Goal: Task Accomplishment & Management: Complete application form

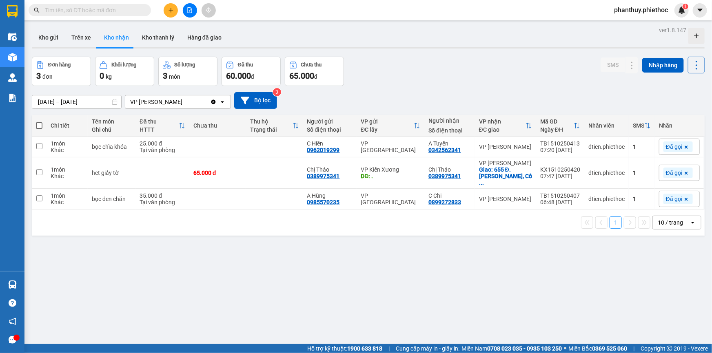
click at [173, 8] on icon "plus" at bounding box center [171, 10] width 6 height 6
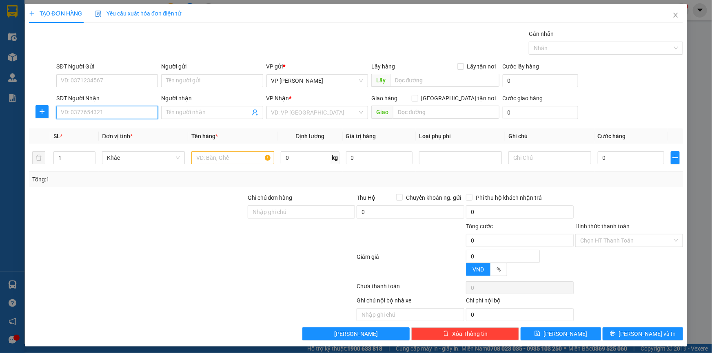
click at [105, 116] on input "SĐT Người Nhận" at bounding box center [107, 112] width 102 height 13
click at [103, 115] on input "SĐT Người Nhận" at bounding box center [107, 112] width 102 height 13
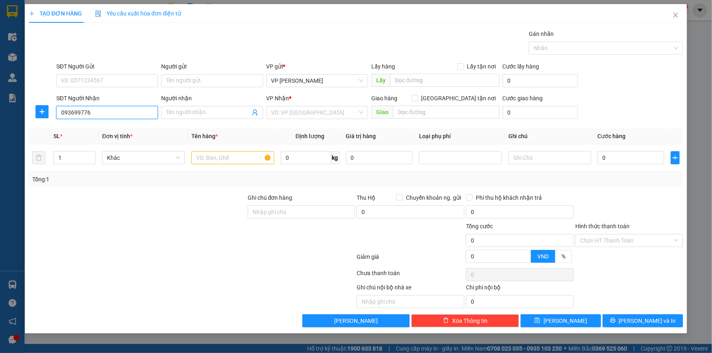
type input "0936997768"
click at [108, 130] on div "0936997768 - [PERSON_NAME]" at bounding box center [107, 128] width 92 height 9
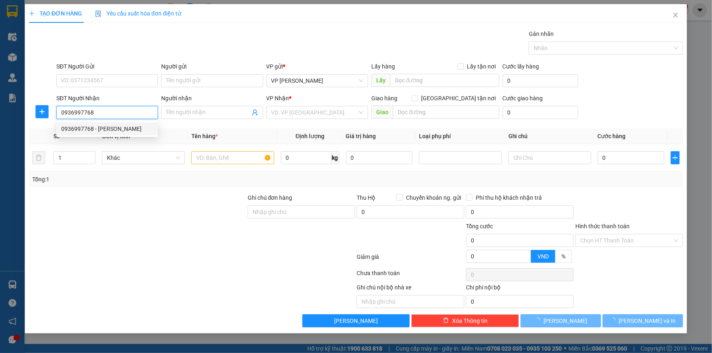
type input "[PERSON_NAME]"
type input "bơ [PERSON_NAME]"
type input "5.000"
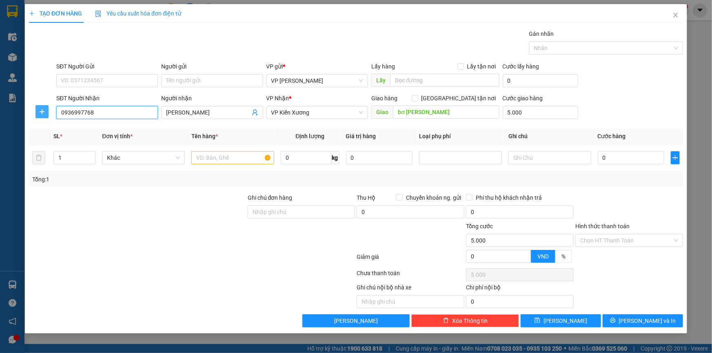
type input "0936997768"
click at [43, 111] on icon "plus" at bounding box center [42, 112] width 7 height 7
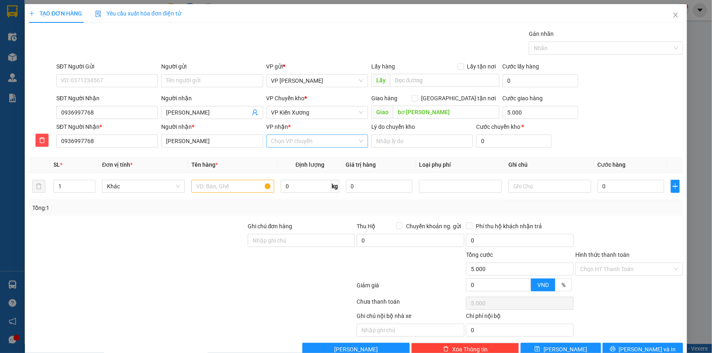
click at [291, 140] on input "VP nhận *" at bounding box center [314, 141] width 86 height 12
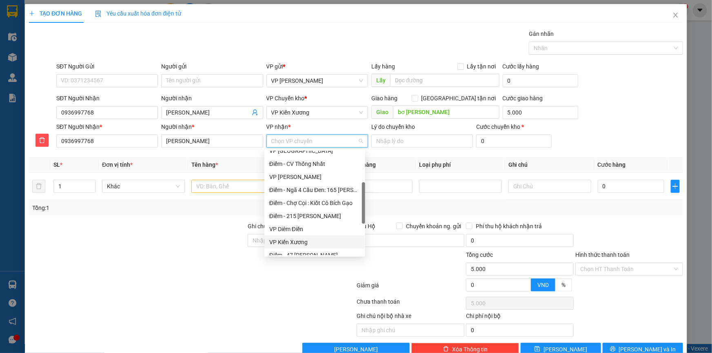
scroll to position [185, 0]
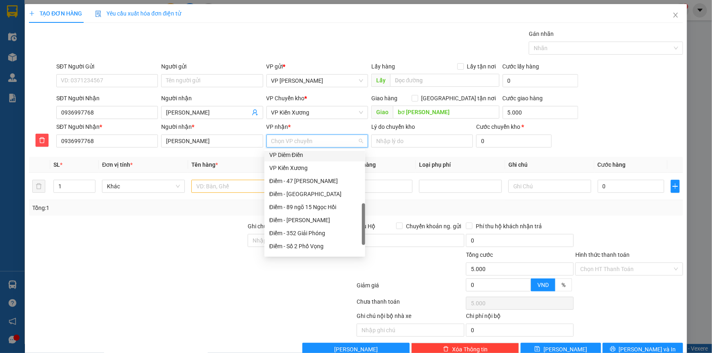
click at [286, 139] on input "VP nhận *" at bounding box center [314, 141] width 86 height 12
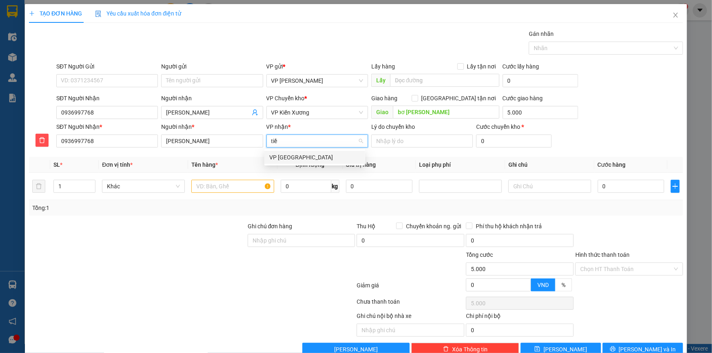
type input "tiền"
click at [289, 155] on div "VP [GEOGRAPHIC_DATA]" at bounding box center [314, 157] width 91 height 9
click at [280, 109] on span "VP Kiến Xương" at bounding box center [317, 112] width 92 height 12
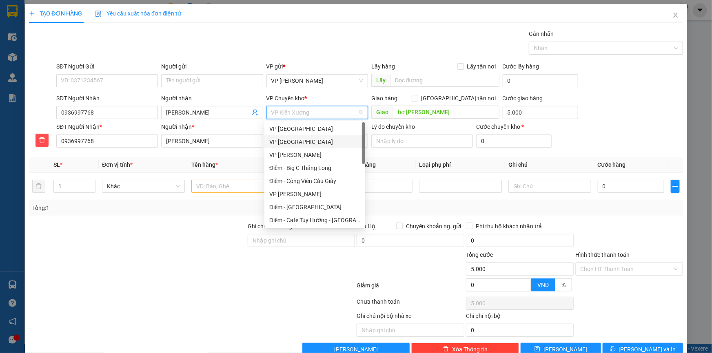
click at [295, 140] on div "VP [GEOGRAPHIC_DATA]" at bounding box center [314, 141] width 91 height 9
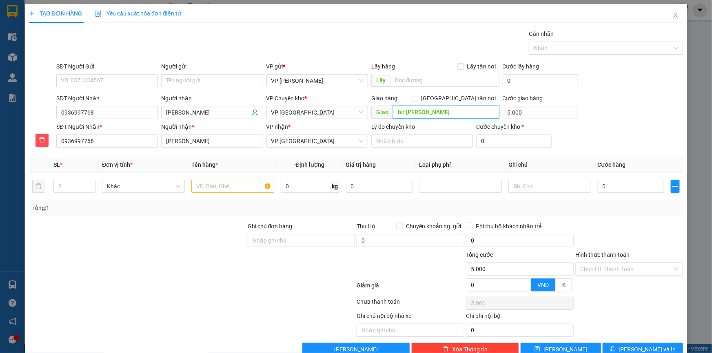
click at [461, 114] on input "bơ [PERSON_NAME]" at bounding box center [446, 112] width 106 height 13
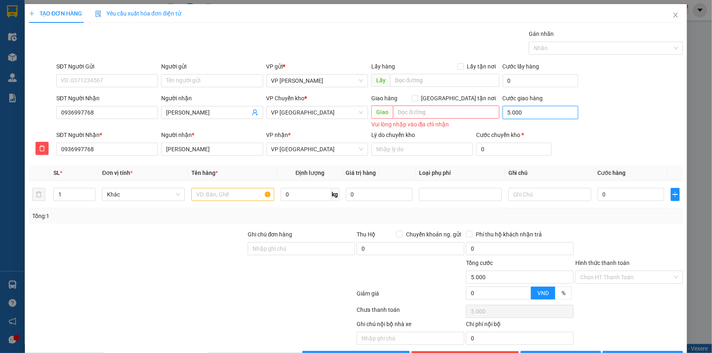
click at [530, 115] on input "5.000" at bounding box center [540, 112] width 75 height 13
type input "0"
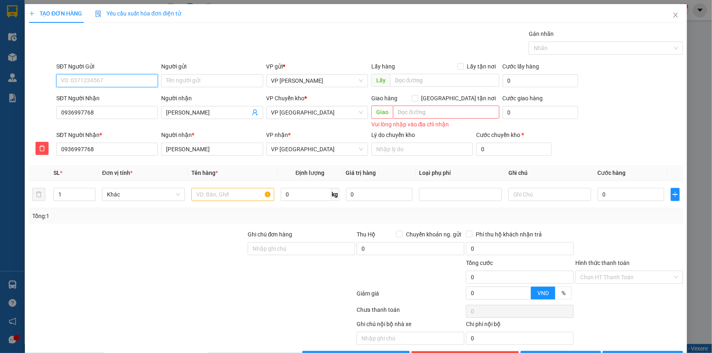
click at [103, 80] on input "SĐT Người Gửi" at bounding box center [107, 80] width 102 height 13
click at [104, 114] on div "0333290297 - A Tùng" at bounding box center [106, 110] width 91 height 9
type input "0333290297"
type input "A Tùng"
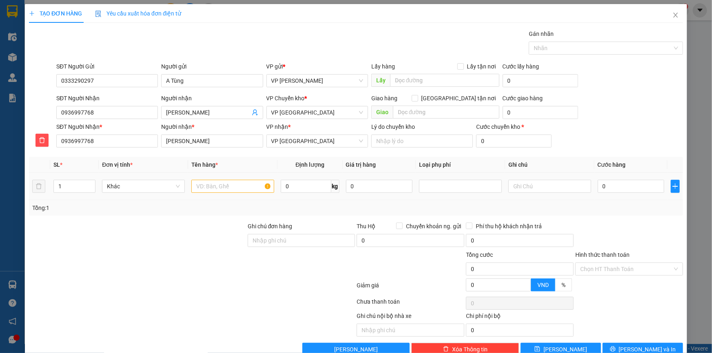
click at [216, 194] on div at bounding box center [232, 186] width 83 height 16
click at [215, 188] on input "text" at bounding box center [232, 186] width 83 height 13
type input "Thùng ct (men tôm)"
type input "100"
drag, startPoint x: 305, startPoint y: 189, endPoint x: 97, endPoint y: 175, distance: 208.9
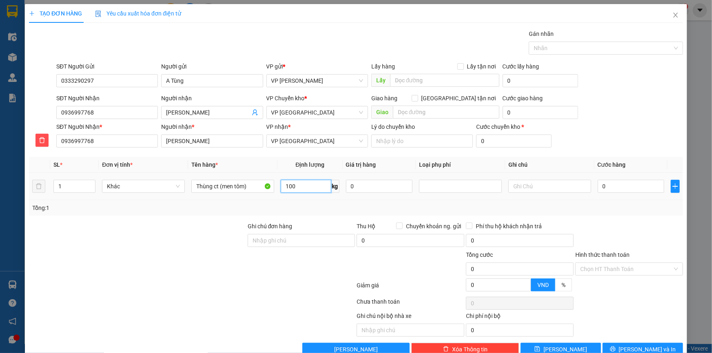
click at [97, 175] on tr "1 Khác Thùng ct (men tôm) 100 kg 0 0" at bounding box center [356, 186] width 654 height 27
type input "10"
click at [672, 185] on icon "plus" at bounding box center [675, 186] width 7 height 7
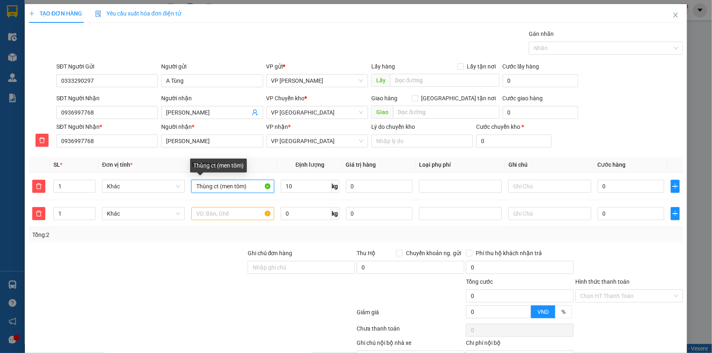
drag, startPoint x: 253, startPoint y: 186, endPoint x: 32, endPoint y: 159, distance: 222.3
click at [32, 159] on table "SL * Đơn vị tính * Tên hàng * Định lượng Giá trị hàng Loại phụ phí Ghi chú Cước…" at bounding box center [356, 192] width 654 height 70
click at [202, 210] on input "text" at bounding box center [232, 213] width 83 height 13
paste input "Thùng ct (men tôm)"
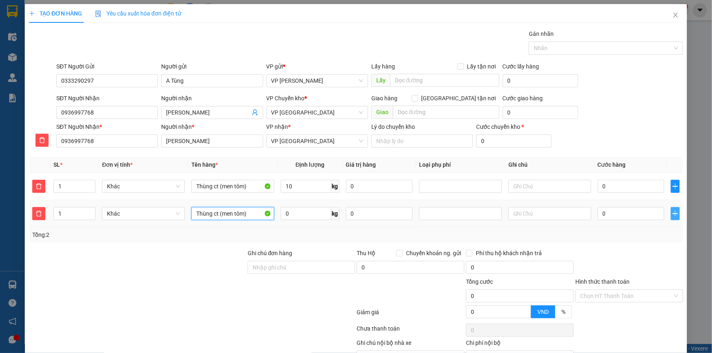
type input "Thùng ct (men tôm)"
drag, startPoint x: 668, startPoint y: 210, endPoint x: 664, endPoint y: 226, distance: 15.9
click at [672, 211] on icon "plus" at bounding box center [675, 213] width 7 height 7
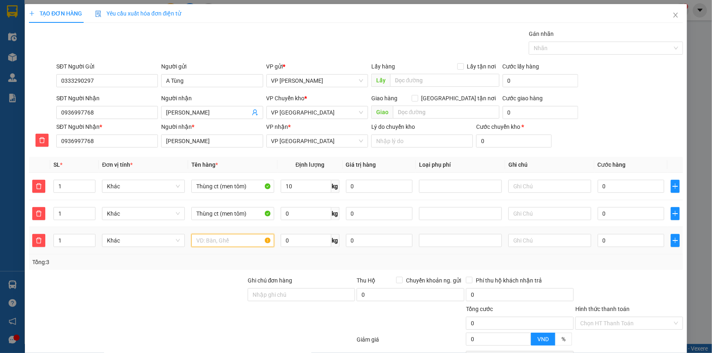
click at [236, 238] on input "text" at bounding box center [232, 240] width 83 height 13
paste input "Thùng ct (men tôm)"
type input "Thùng ct (men tôm)"
drag, startPoint x: 673, startPoint y: 240, endPoint x: 624, endPoint y: 248, distance: 49.1
click at [672, 240] on icon "plus" at bounding box center [675, 240] width 7 height 7
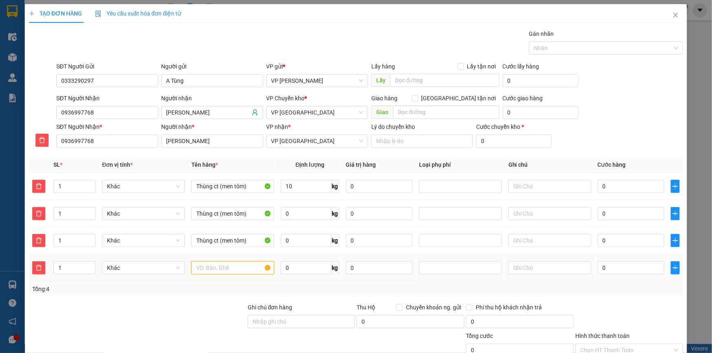
click at [246, 269] on input "text" at bounding box center [232, 267] width 83 height 13
paste input "Thùng ct (men tôm)"
type input "Thùng ct (men tôm)"
click at [416, 111] on input "text" at bounding box center [446, 112] width 106 height 13
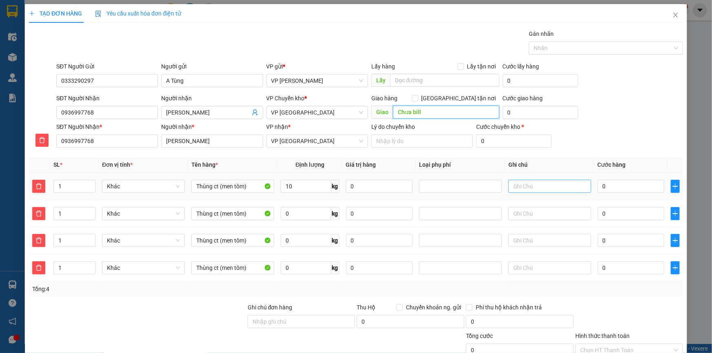
type input "Chưa bill"
click at [523, 186] on input "text" at bounding box center [549, 186] width 83 height 13
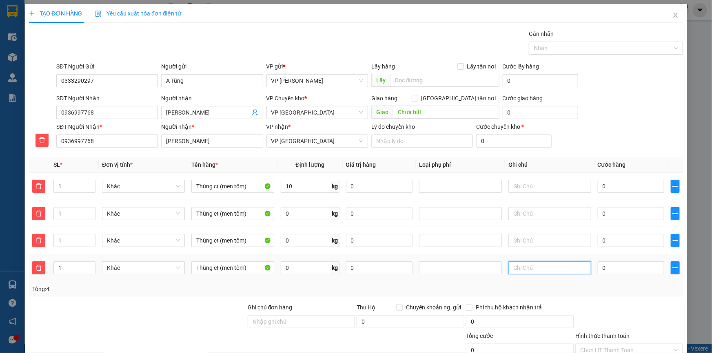
click at [537, 271] on input "text" at bounding box center [549, 267] width 83 height 13
type input "4 kiện giảm 20k"
click at [614, 104] on div "SĐT Người Nhận 0936997768 Người nhận Thu Phương VP Chuyển kho * VP Thái Bình Gi…" at bounding box center [370, 108] width 630 height 29
click at [609, 185] on input "0" at bounding box center [631, 186] width 66 height 13
type input "04"
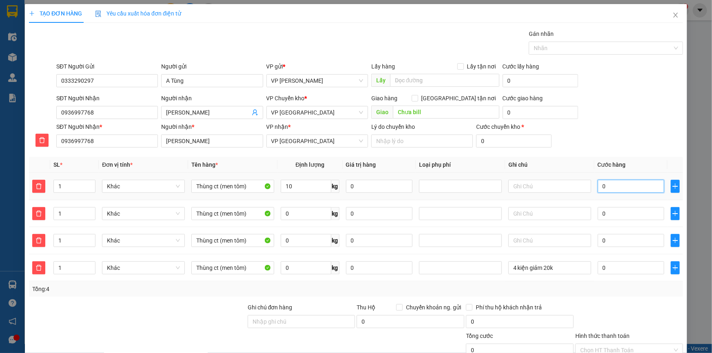
type input "4"
type input "040"
type input "40"
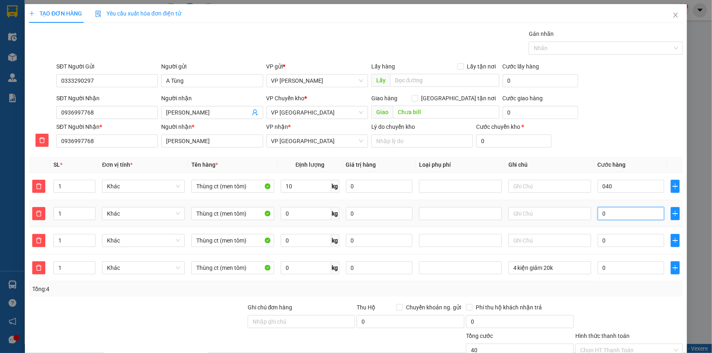
type input "40.000"
click at [619, 214] on input "0" at bounding box center [631, 213] width 66 height 13
type input "0"
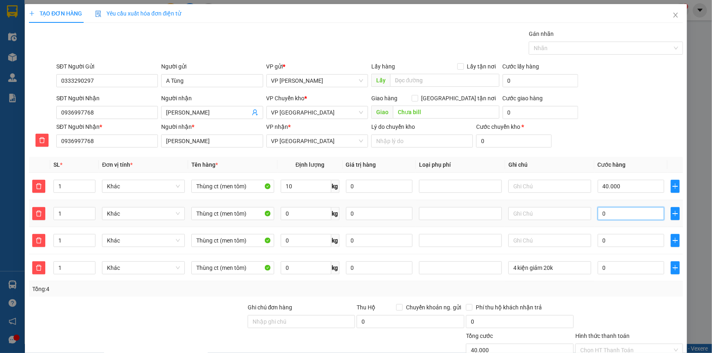
type input "40.004"
type input "04"
type input "40.040"
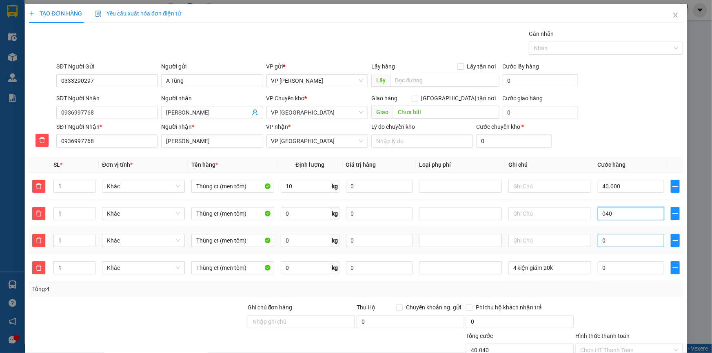
type input "040"
type input "80.000"
type input "40.000"
click at [617, 238] on input "0" at bounding box center [631, 240] width 66 height 13
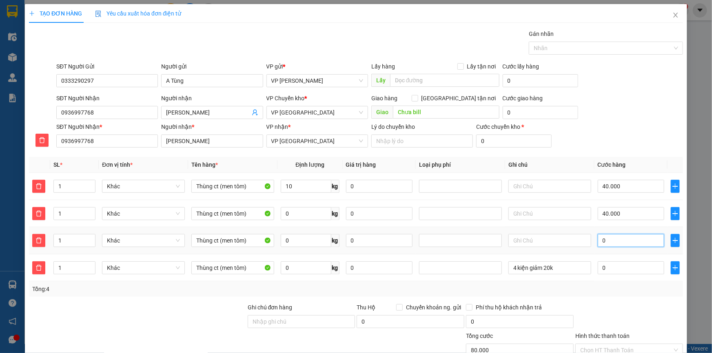
type input "0"
type input "80.004"
type input "04"
type input "80.040"
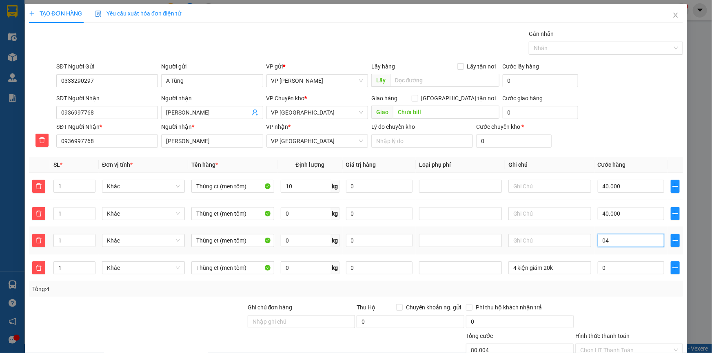
type input "80.040"
type input "040"
type input "120.000"
type input "40.000"
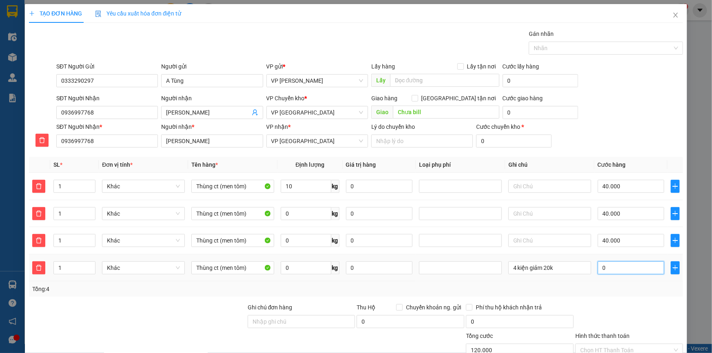
click at [619, 267] on input "0" at bounding box center [631, 267] width 66 height 13
type input "0"
type input "120.002"
type input "020"
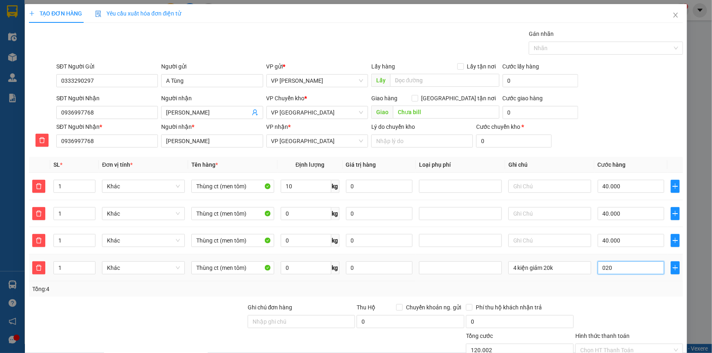
type input "120.020"
type input "020"
type input "140.000"
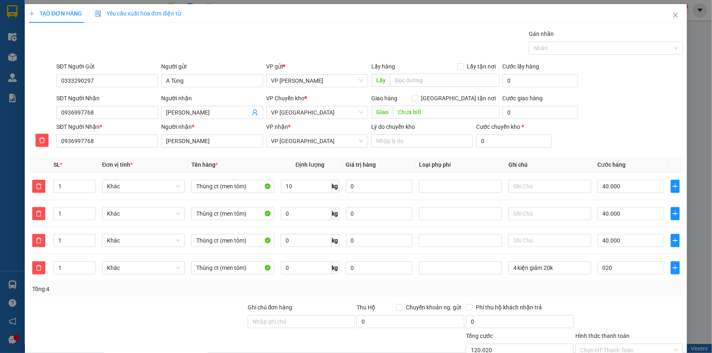
type input "20.000"
click at [630, 101] on div "SĐT Người Nhận 0936997768 Người nhận Thu Phương VP Chuyển kho * VP Thái Bình Gi…" at bounding box center [370, 108] width 630 height 29
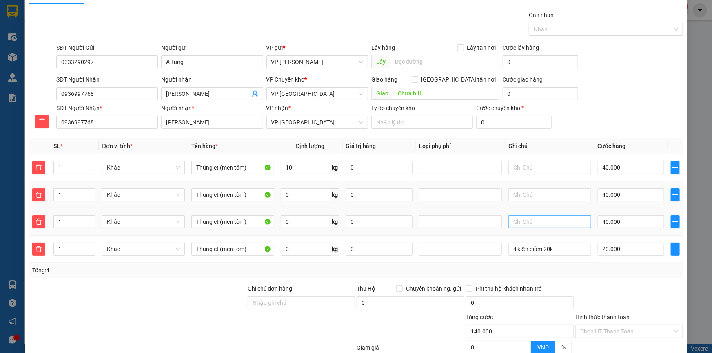
scroll to position [37, 0]
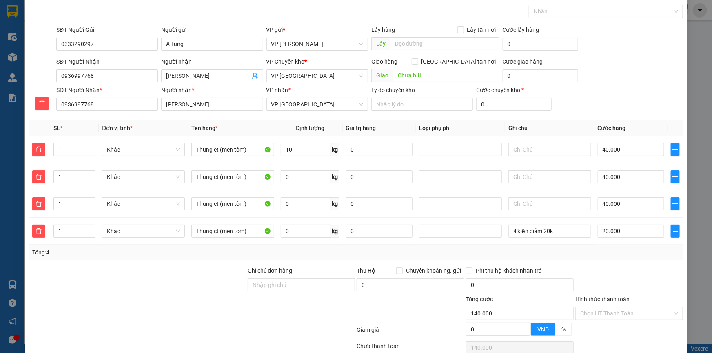
click at [656, 68] on div "SĐT Người Nhận 0936997768 Người nhận Thu Phương VP Chuyển kho * VP Thái Bình Gi…" at bounding box center [370, 71] width 630 height 29
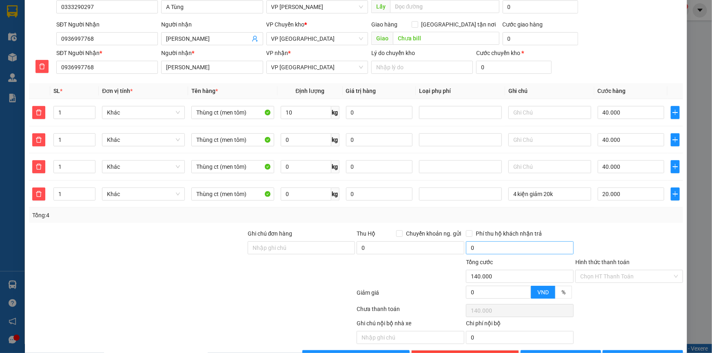
scroll to position [99, 0]
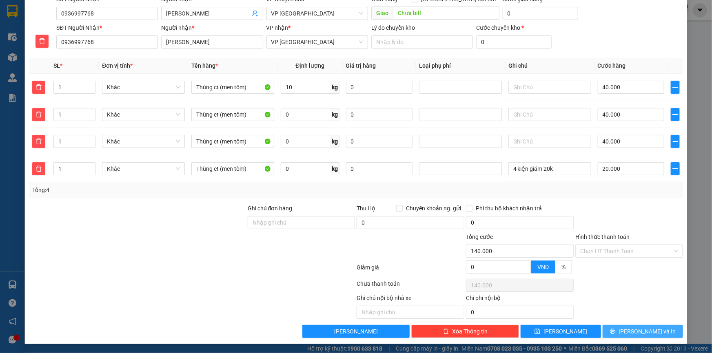
click at [636, 333] on span "[PERSON_NAME] và In" at bounding box center [647, 331] width 57 height 9
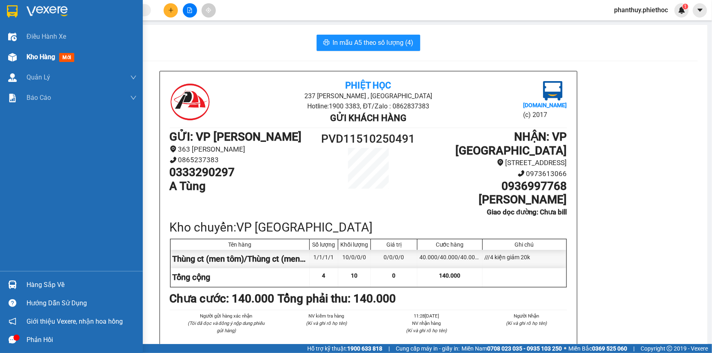
click at [47, 60] on span "Kho hàng" at bounding box center [41, 57] width 29 height 8
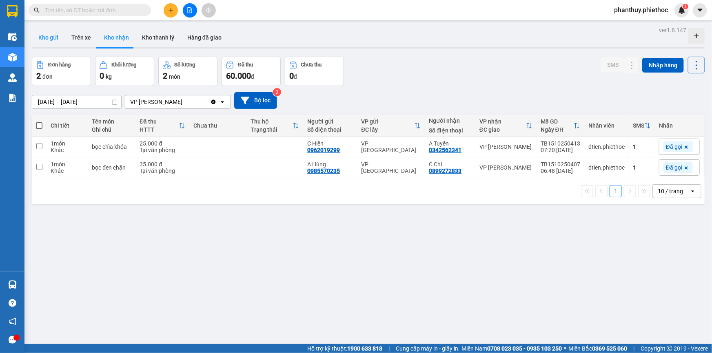
click at [49, 40] on button "Kho gửi" at bounding box center [48, 38] width 33 height 20
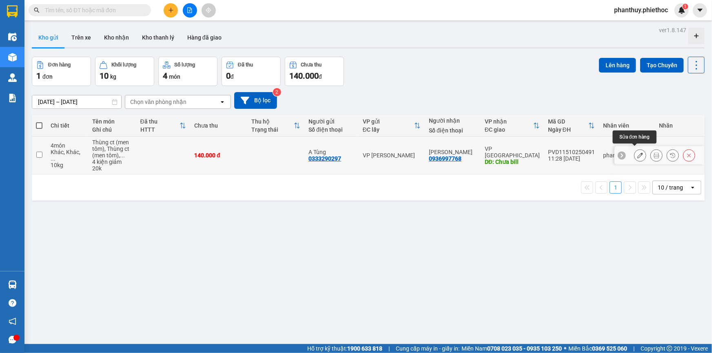
click at [637, 153] on icon at bounding box center [640, 156] width 6 height 6
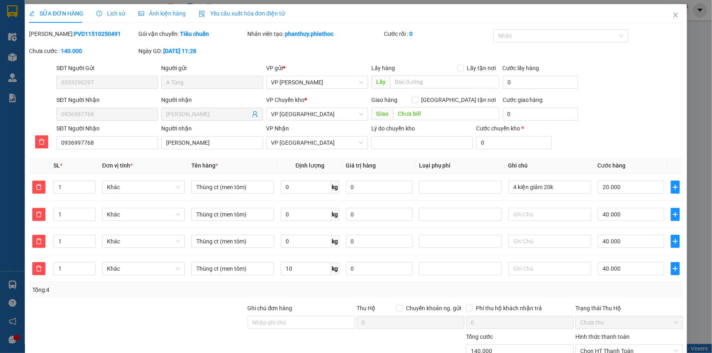
type input "0333290297"
type input "A Tùng"
type input "0936997768"
type input "[PERSON_NAME]"
type input "Chưa bill"
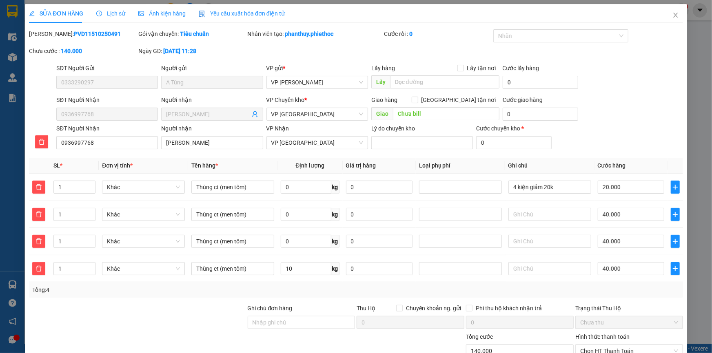
type input "0"
type input "140.000"
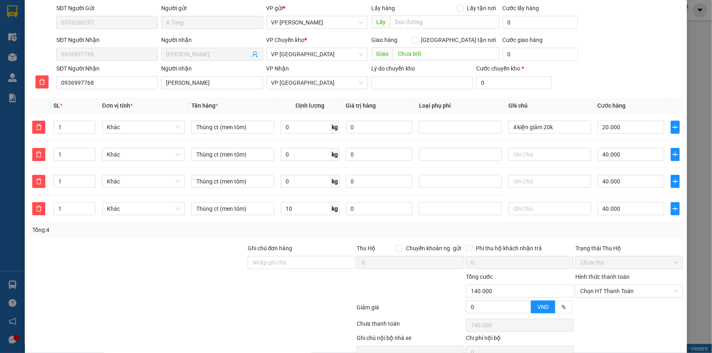
scroll to position [100, 0]
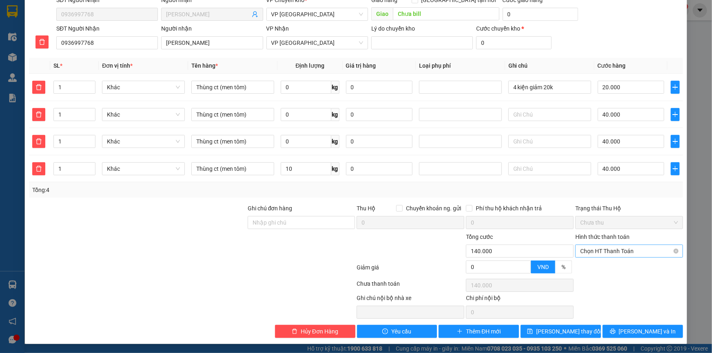
click at [604, 250] on span "Chọn HT Thanh Toán" at bounding box center [629, 251] width 98 height 12
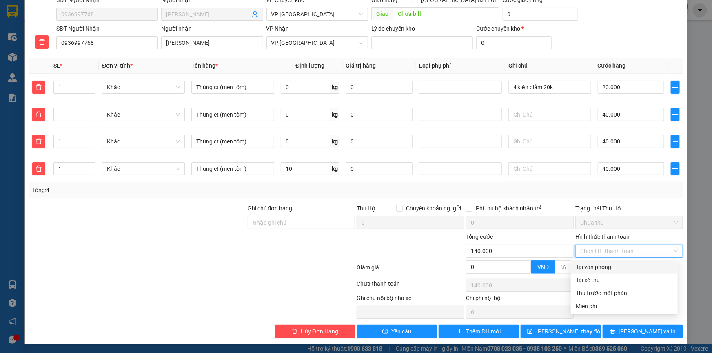
click at [592, 267] on div "Tại văn phòng" at bounding box center [624, 267] width 97 height 9
type input "0"
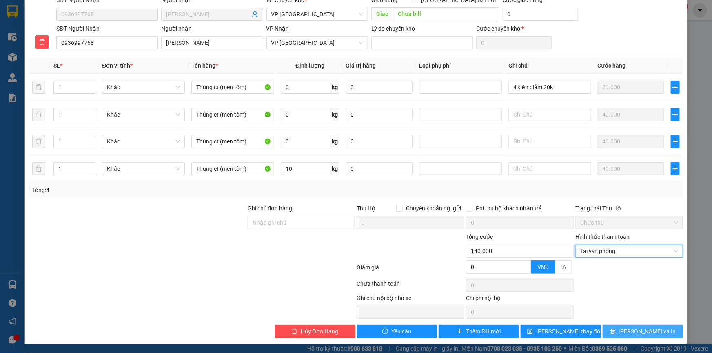
drag, startPoint x: 631, startPoint y: 335, endPoint x: 421, endPoint y: 269, distance: 220.9
click at [631, 335] on span "[PERSON_NAME] và In" at bounding box center [647, 331] width 57 height 9
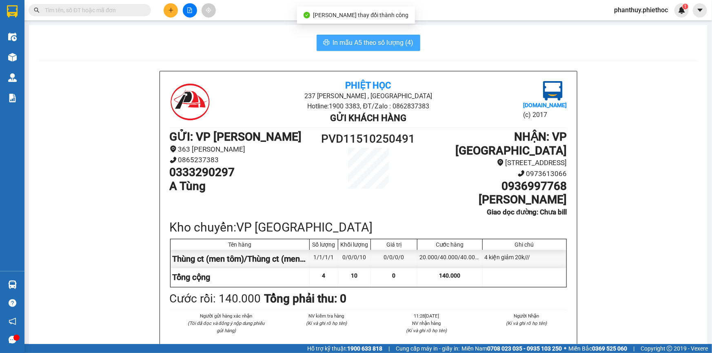
click at [347, 38] on span "In mẫu A5 theo số lượng (4)" at bounding box center [373, 43] width 81 height 10
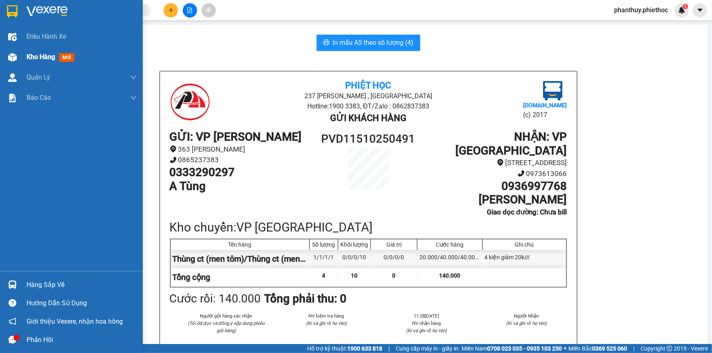
click at [40, 57] on span "Kho hàng" at bounding box center [41, 57] width 29 height 8
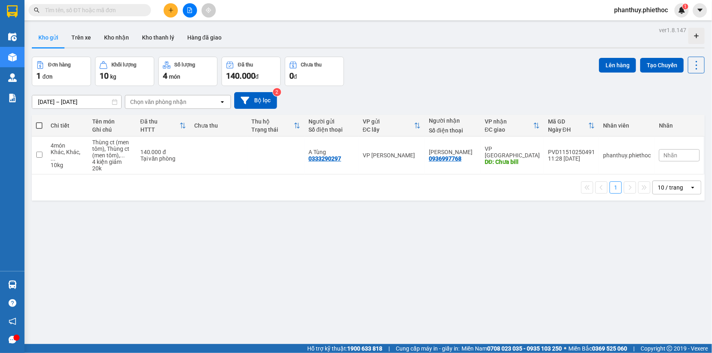
click at [37, 122] on label at bounding box center [39, 126] width 7 height 8
click at [39, 122] on input "checkbox" at bounding box center [39, 122] width 0 height 0
checkbox input "true"
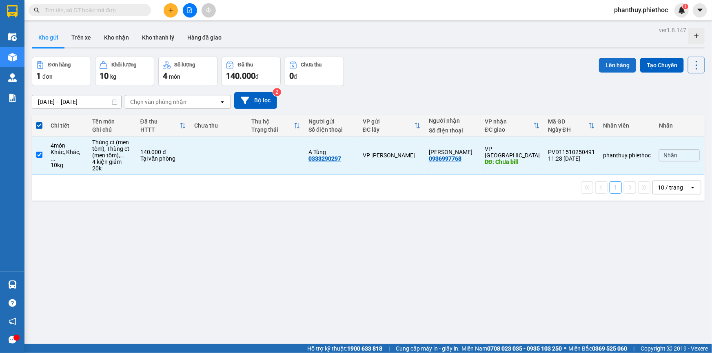
click at [615, 62] on button "Lên hàng" at bounding box center [617, 65] width 37 height 15
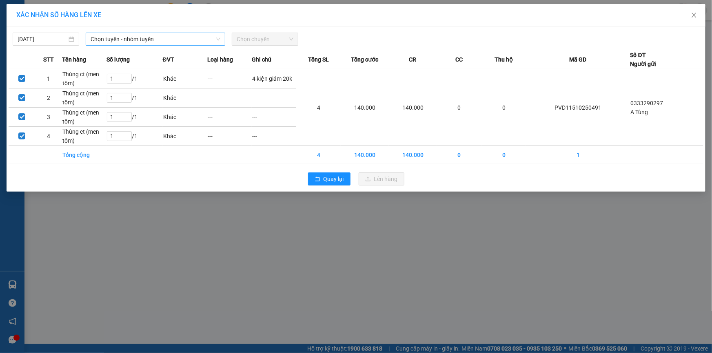
click at [113, 39] on span "Chọn tuyến - nhóm tuyến" at bounding box center [156, 39] width 130 height 12
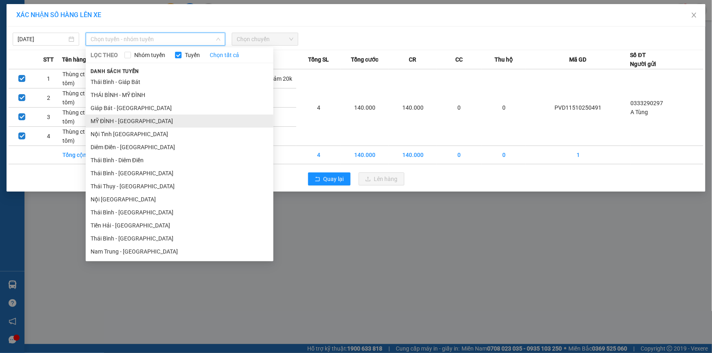
click at [118, 123] on li "MỸ ĐÌNH - [GEOGRAPHIC_DATA]" at bounding box center [180, 121] width 188 height 13
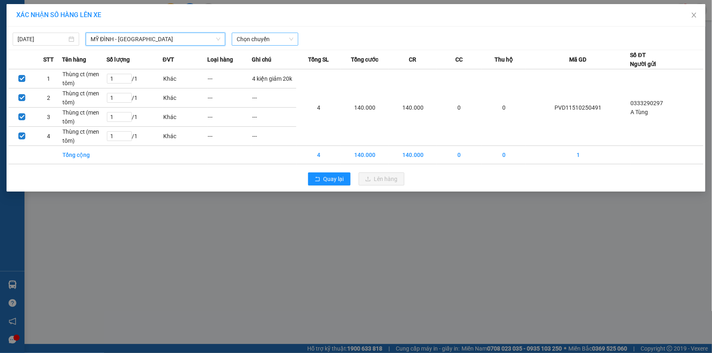
click at [283, 40] on span "Chọn chuyến" at bounding box center [265, 39] width 57 height 12
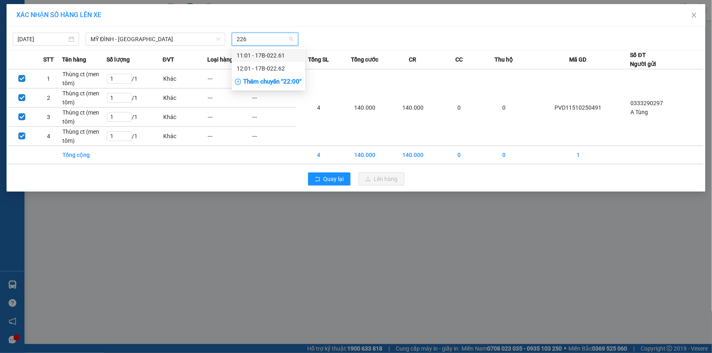
type input "2262"
click at [286, 53] on div "12:01 - 17B-022.62" at bounding box center [269, 55] width 64 height 9
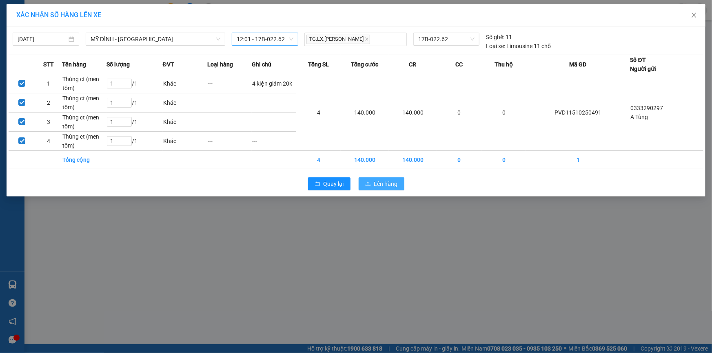
click at [388, 184] on span "Lên hàng" at bounding box center [386, 183] width 24 height 9
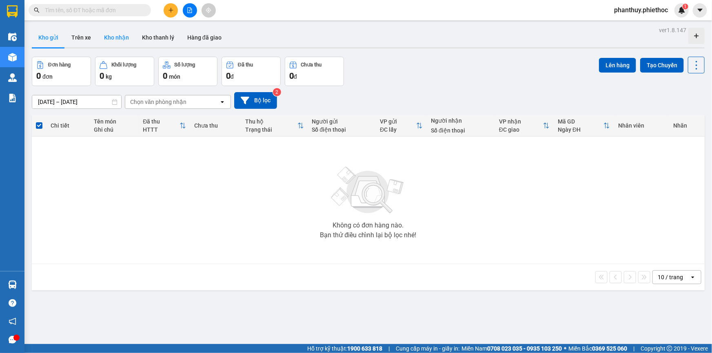
click at [106, 34] on button "Kho nhận" at bounding box center [116, 38] width 38 height 20
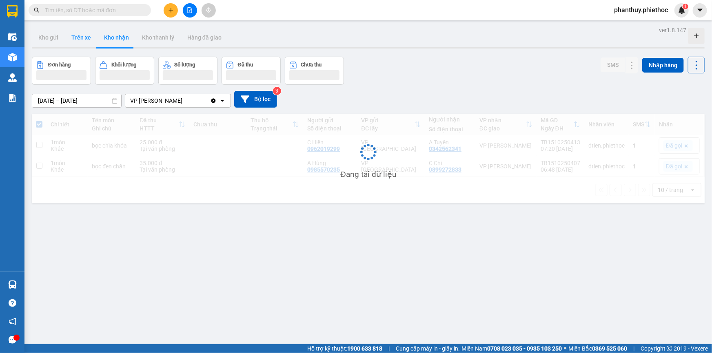
click at [80, 37] on button "Trên xe" at bounding box center [81, 38] width 33 height 20
type input "[DATE] – [DATE]"
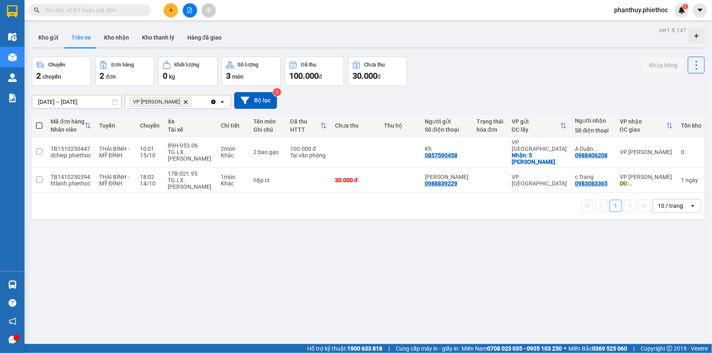
click at [184, 100] on icon "Delete" at bounding box center [185, 102] width 5 height 5
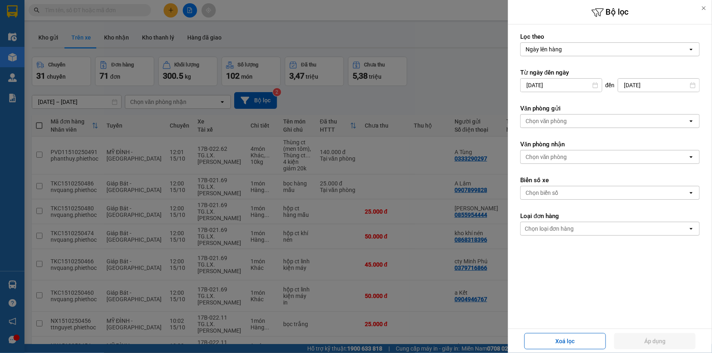
click at [550, 119] on div "Chọn văn phòng" at bounding box center [546, 121] width 42 height 8
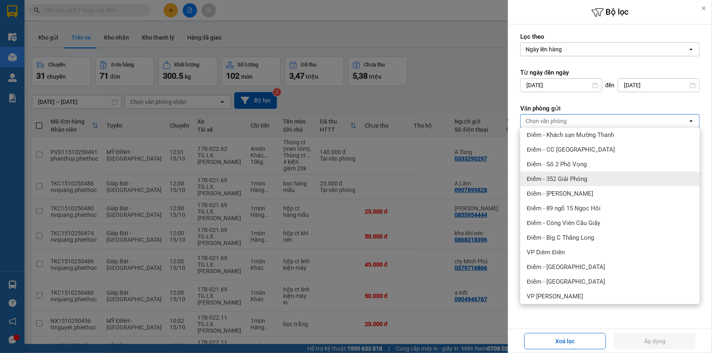
scroll to position [148, 0]
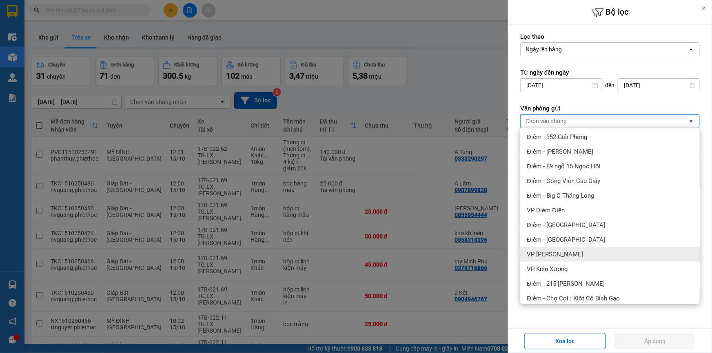
click at [573, 253] on span "VP [PERSON_NAME]" at bounding box center [555, 254] width 56 height 8
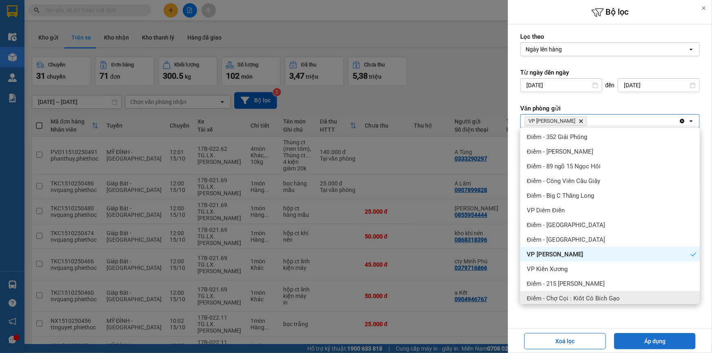
drag, startPoint x: 649, startPoint y: 341, endPoint x: 647, endPoint y: 337, distance: 4.4
click at [649, 341] on button "Áp dụng" at bounding box center [655, 341] width 82 height 16
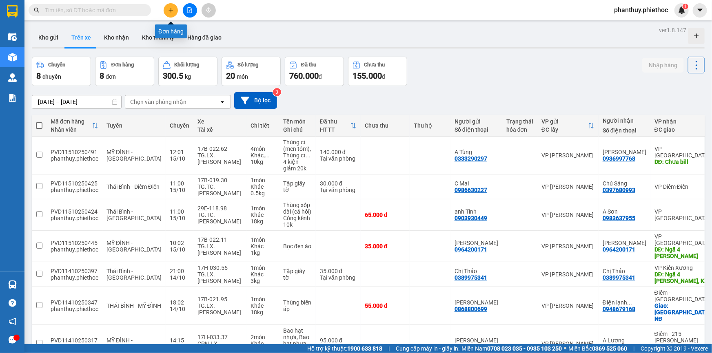
click at [169, 7] on icon "plus" at bounding box center [171, 10] width 6 height 6
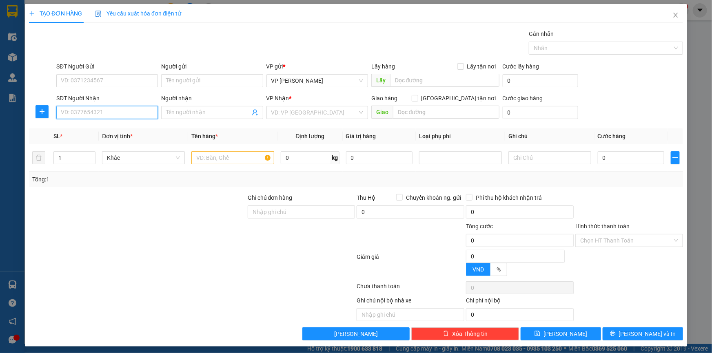
click at [100, 115] on input "SĐT Người Nhận" at bounding box center [107, 112] width 102 height 13
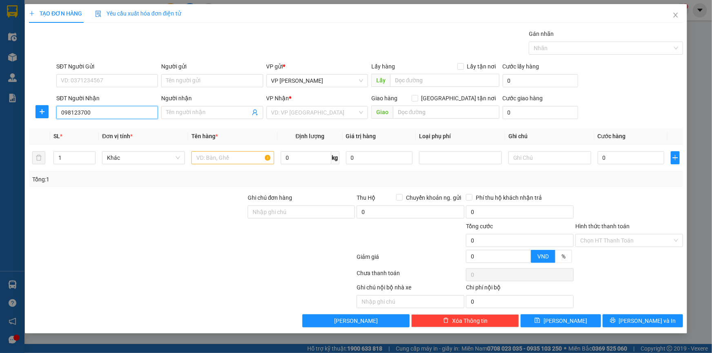
type input "0981237001"
drag, startPoint x: 109, startPoint y: 128, endPoint x: 194, endPoint y: 110, distance: 87.1
click at [108, 128] on div "0981237001 - A Hưng" at bounding box center [107, 128] width 92 height 9
type input "A Hưng"
type input "Bệnh viện đa khoa Kiến Xương"
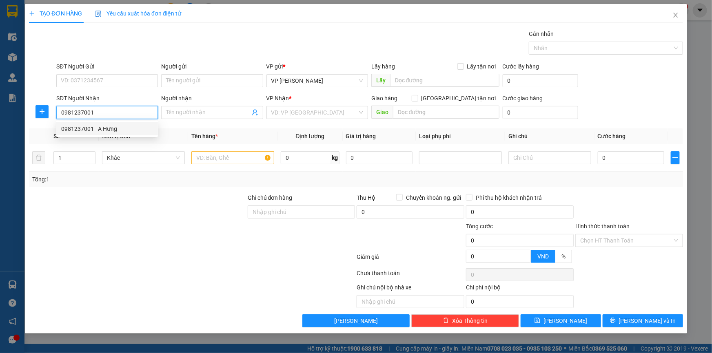
type input "5.000"
type input "0981237001"
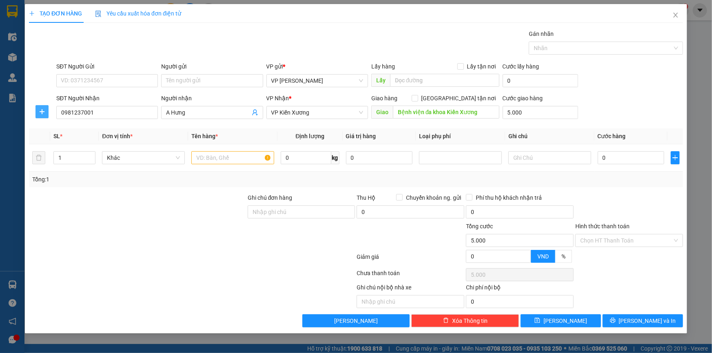
click at [39, 112] on icon "plus" at bounding box center [42, 112] width 7 height 7
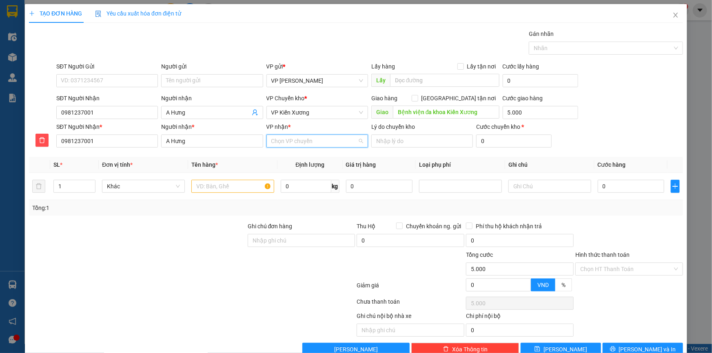
click at [280, 141] on input "VP nhận *" at bounding box center [314, 141] width 86 height 12
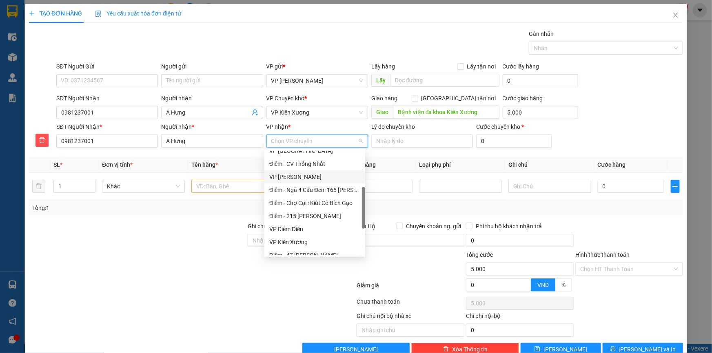
scroll to position [148, 0]
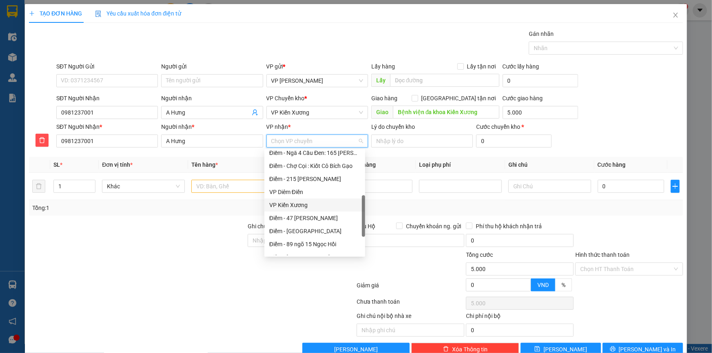
click at [300, 202] on div "VP Kiến Xương" at bounding box center [314, 205] width 91 height 9
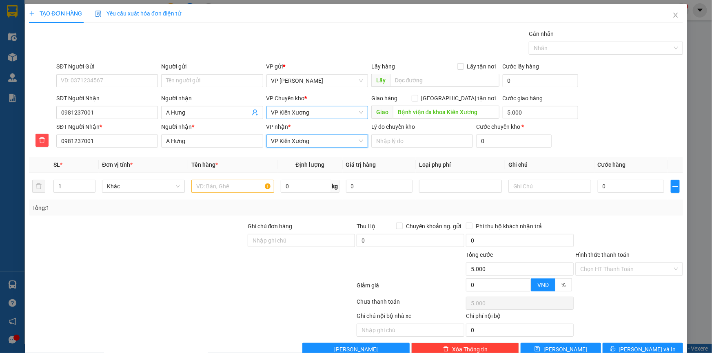
click at [298, 112] on span "VP Kiến Xương" at bounding box center [317, 112] width 92 height 12
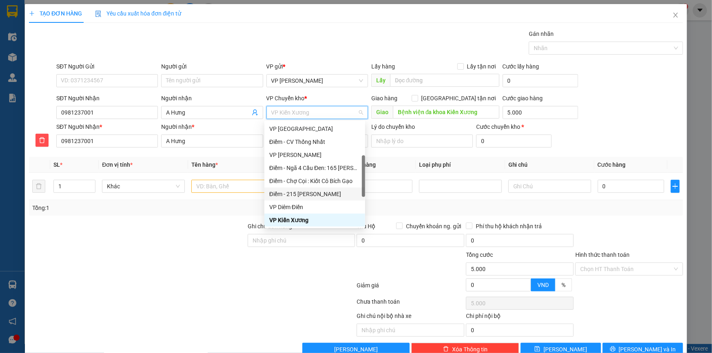
scroll to position [0, 0]
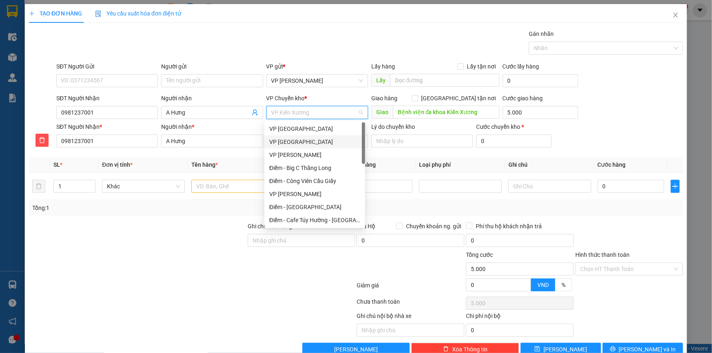
click at [292, 144] on div "VP [GEOGRAPHIC_DATA]" at bounding box center [314, 141] width 91 height 9
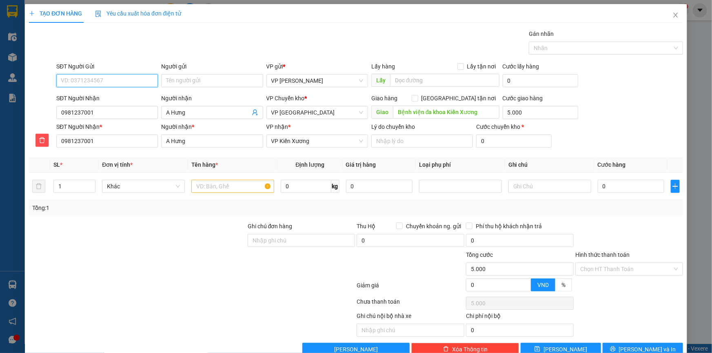
click at [106, 82] on input "SĐT Người Gửi" at bounding box center [107, 80] width 102 height 13
drag, startPoint x: 106, startPoint y: 97, endPoint x: 257, endPoint y: 182, distance: 172.4
click at [106, 98] on div "0838662622 - Công TPK" at bounding box center [106, 97] width 91 height 9
type input "0838662622"
type input "Công TPK"
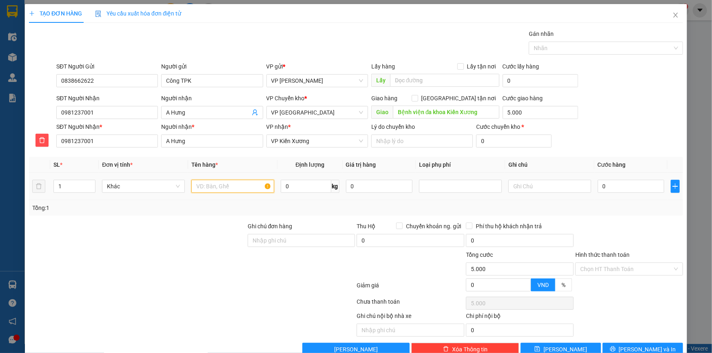
click at [231, 186] on input "text" at bounding box center [232, 186] width 83 height 13
click at [215, 218] on div "Transit Pickup Surcharge Ids Transit Deliver Surcharge Ids Transit Deliver Surc…" at bounding box center [356, 192] width 654 height 327
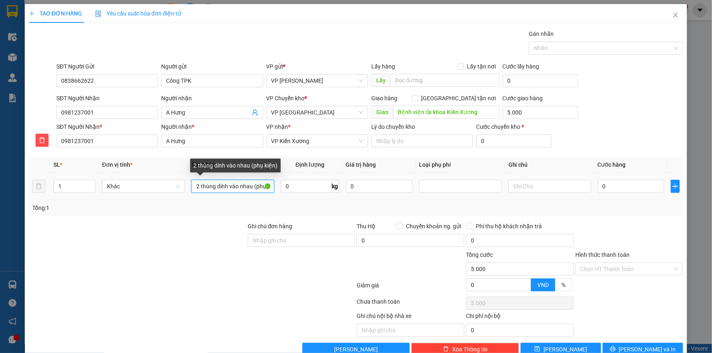
click at [213, 183] on input "2 thùng dính vào nhau (phụ kiện)" at bounding box center [232, 186] width 83 height 13
type input "2 thùng (to +nhỏ) dính vào nhau (phụ kiện)"
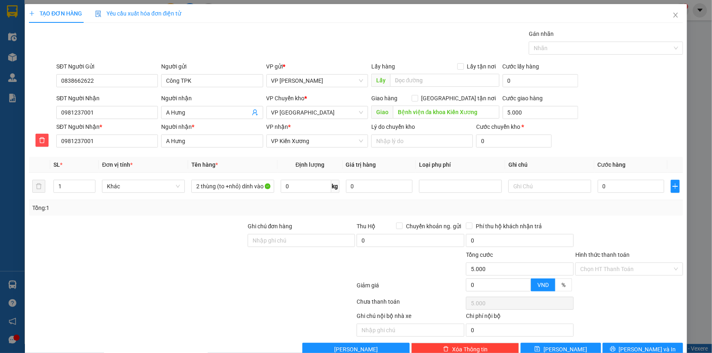
click at [180, 228] on div at bounding box center [137, 236] width 219 height 29
click at [515, 185] on input "text" at bounding box center [549, 186] width 83 height 13
type input "thùng to cồng kềnh"
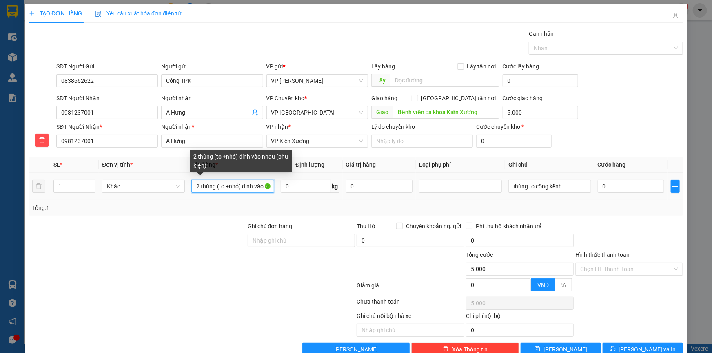
drag, startPoint x: 240, startPoint y: 185, endPoint x: 215, endPoint y: 185, distance: 24.9
click at [215, 185] on input "2 thùng (to +nhỏ) dính vào nhau (phụ kiện)" at bounding box center [232, 186] width 83 height 13
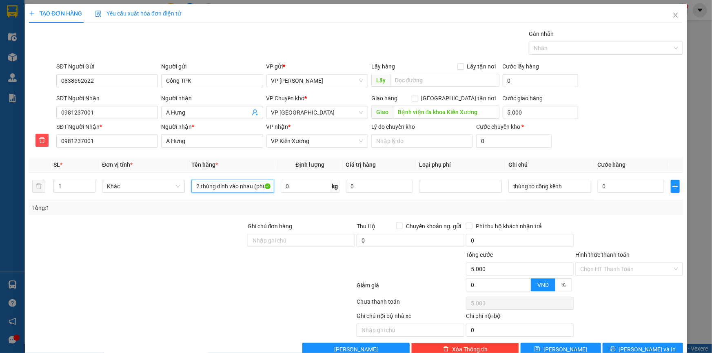
type input "2 thùng dính vào nhau (phụ kiện)"
click at [598, 125] on div "SĐT Người Nhận * 0981237001 Người nhận * A Hưng VP nhận * VP Kiến Xương Lý do c…" at bounding box center [370, 136] width 630 height 29
click at [292, 189] on input "0" at bounding box center [306, 186] width 50 height 13
type input "4"
type input "11"
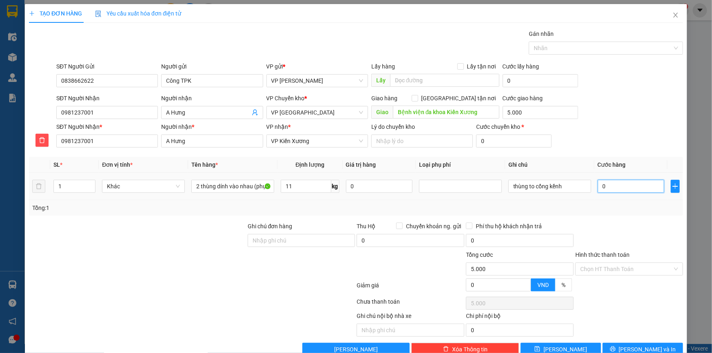
click at [611, 185] on input "0" at bounding box center [631, 186] width 66 height 13
type input "04"
type input "5.004"
type input "045"
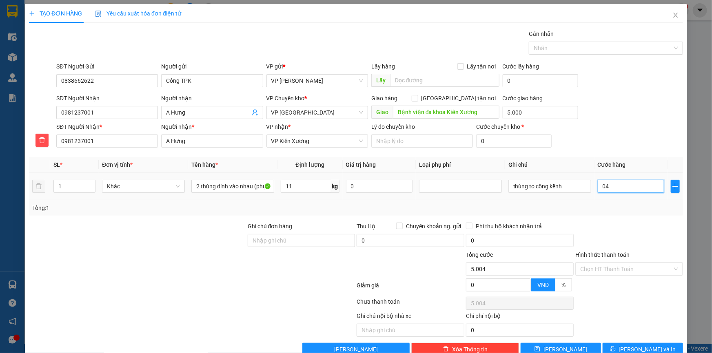
type input "5.045"
type input "45.000"
type input "50.000"
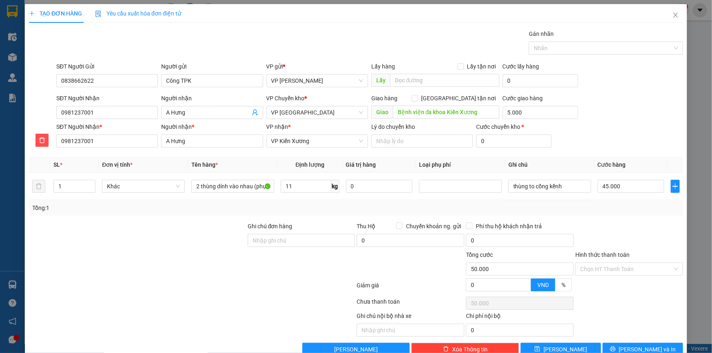
click at [619, 93] on form "SĐT Người Gửi 0838662622 Người gửi Công TPK VP gửi * VP [PERSON_NAME] Lấy hàng …" at bounding box center [356, 106] width 654 height 89
click at [630, 343] on button "[PERSON_NAME] và In" at bounding box center [643, 349] width 80 height 13
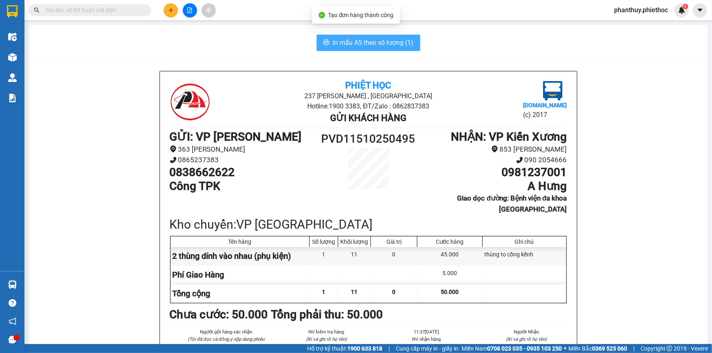
click at [368, 41] on span "In mẫu A5 theo số lượng (1)" at bounding box center [373, 43] width 81 height 10
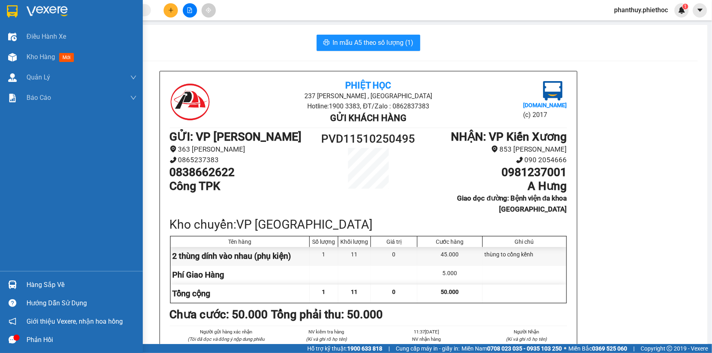
click at [61, 287] on div "Hàng sắp về" at bounding box center [82, 285] width 110 height 12
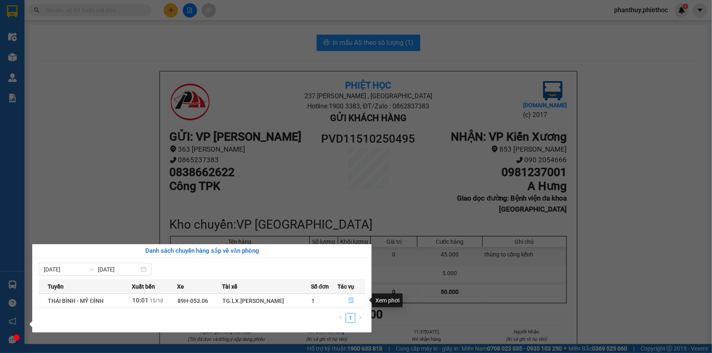
click at [350, 302] on icon "file-done" at bounding box center [351, 301] width 6 height 6
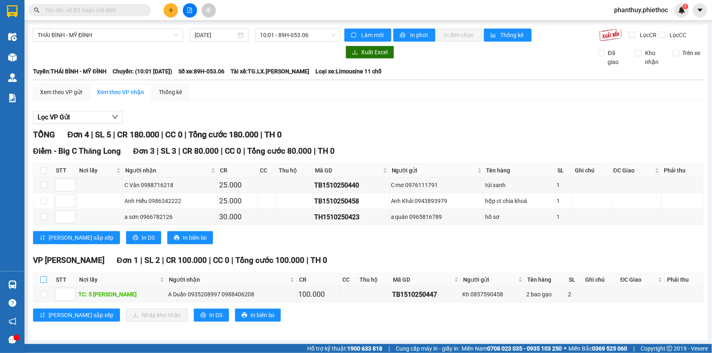
click at [42, 281] on input "checkbox" at bounding box center [43, 280] width 7 height 7
checkbox input "true"
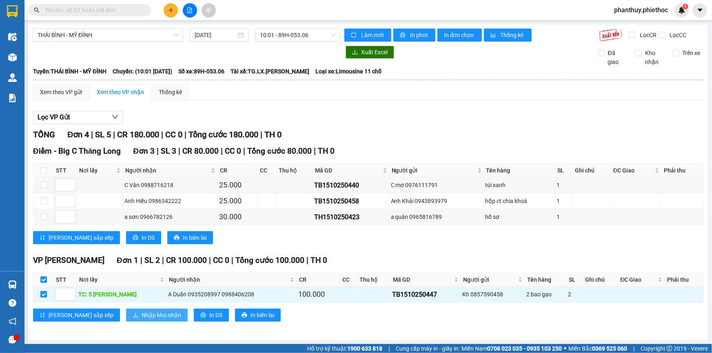
click at [142, 317] on span "Nhập kho nhận" at bounding box center [162, 315] width 40 height 9
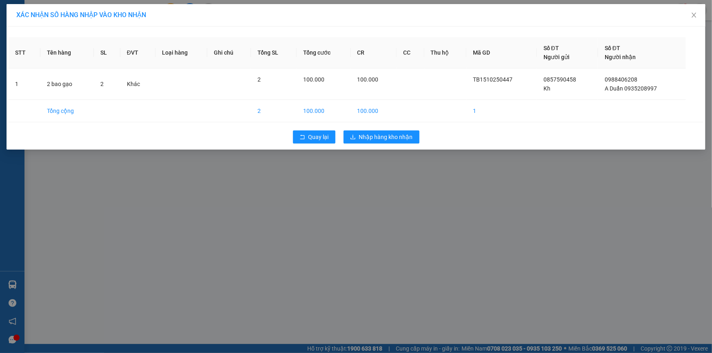
click at [387, 130] on div "Quay lại Nhập hàng kho nhận" at bounding box center [356, 136] width 695 height 21
click at [384, 137] on span "Nhập hàng kho nhận" at bounding box center [386, 137] width 54 height 9
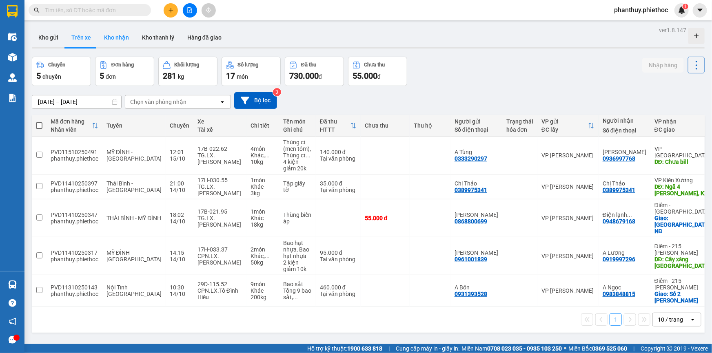
click at [124, 37] on button "Kho nhận" at bounding box center [116, 38] width 38 height 20
type input "[DATE] – [DATE]"
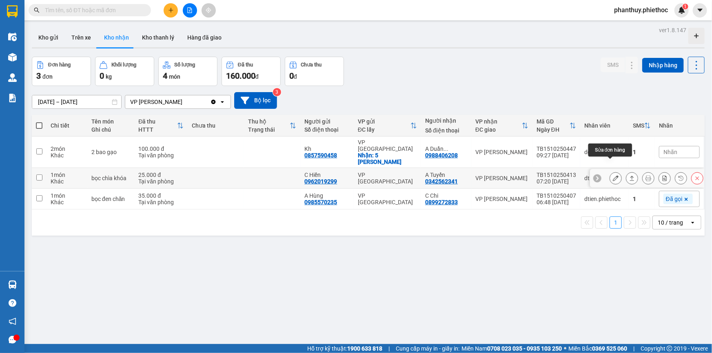
click at [613, 175] on icon at bounding box center [616, 178] width 6 height 6
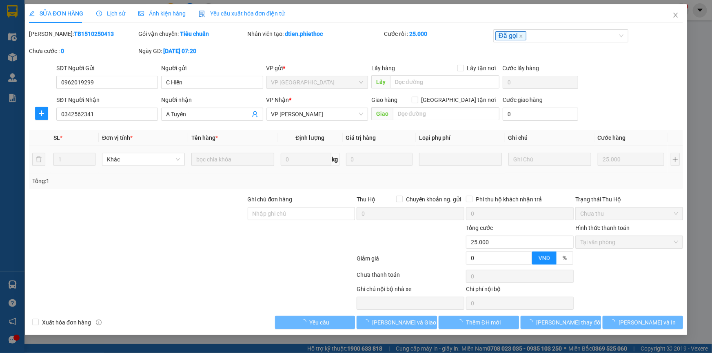
type input "0962019299"
type input "C Hiền"
type input "0342562341"
type input "A Tuyến"
type input "0"
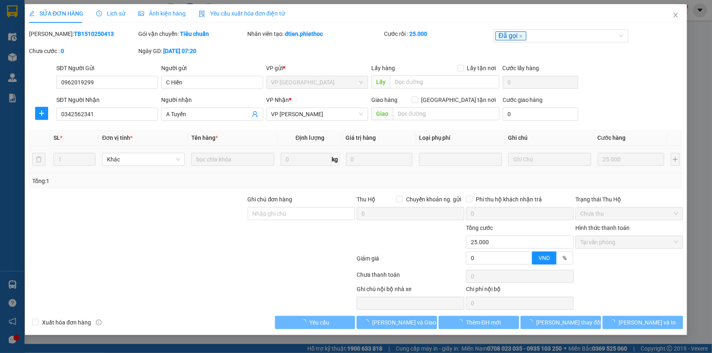
type input "25.000"
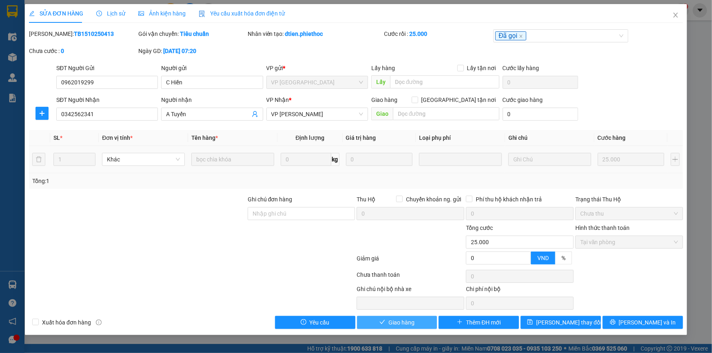
click at [421, 319] on button "Giao hàng" at bounding box center [397, 322] width 80 height 13
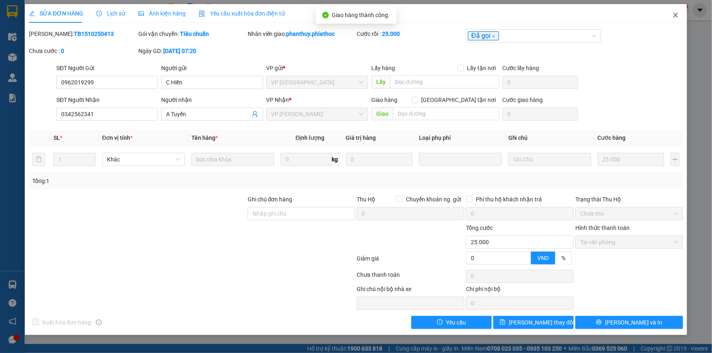
click at [677, 13] on icon "close" at bounding box center [675, 15] width 4 height 5
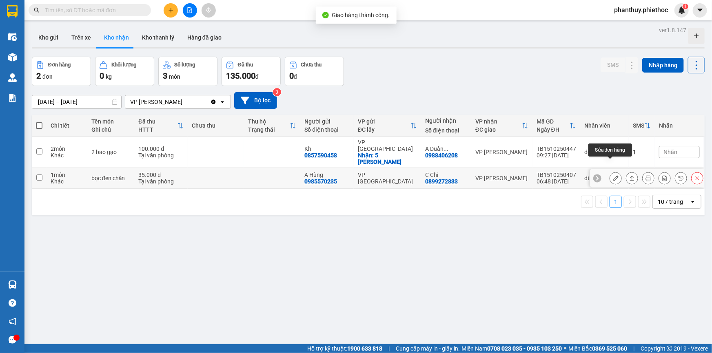
click at [613, 175] on icon at bounding box center [616, 178] width 6 height 6
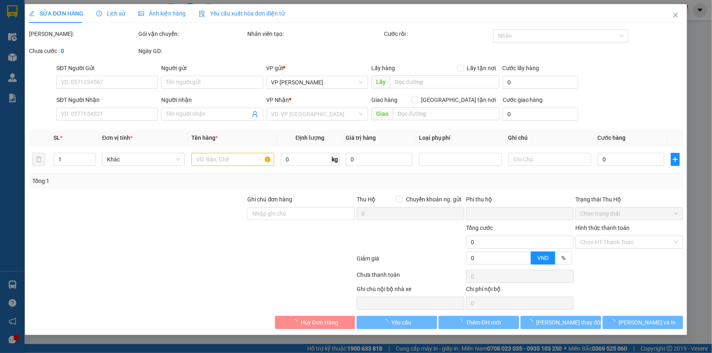
type input "0985570235"
type input "A Hùng"
type input "0899272833"
type input "C Chi"
type input "0"
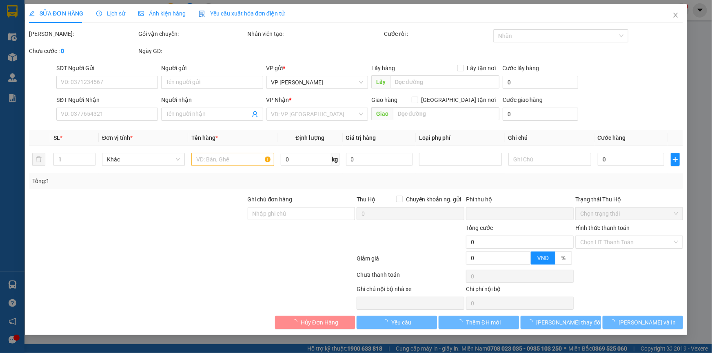
type input "35.000"
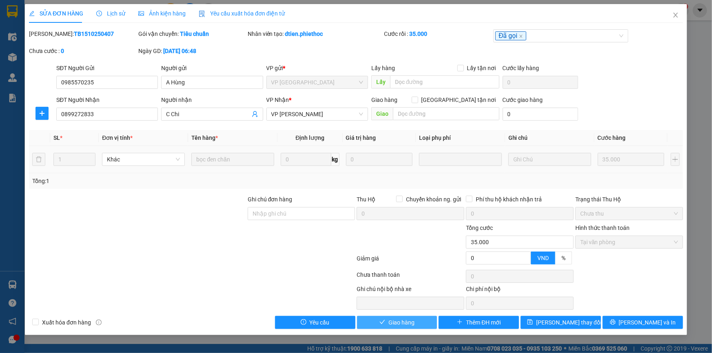
drag, startPoint x: 405, startPoint y: 320, endPoint x: 618, endPoint y: 136, distance: 281.7
click at [404, 321] on span "Giao hàng" at bounding box center [401, 322] width 26 height 9
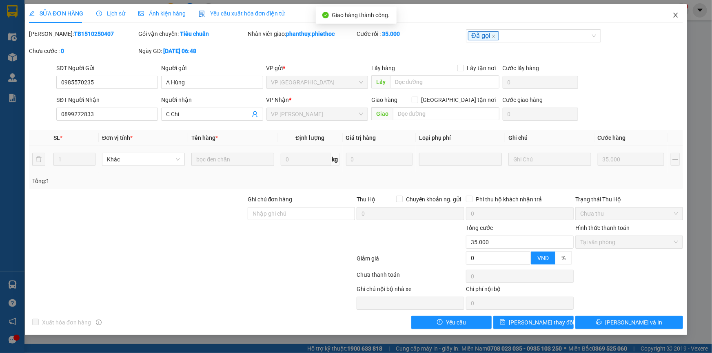
click at [674, 14] on icon "close" at bounding box center [675, 15] width 4 height 5
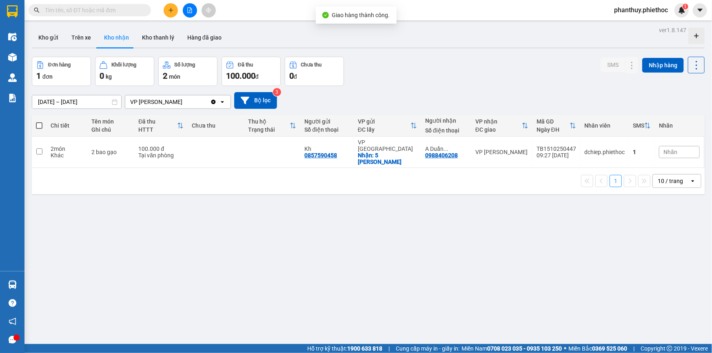
click at [459, 71] on div "Đơn hàng 1 đơn Khối lượng 0 kg Số lượng 2 món Đã thu 100.000 đ Chưa thu 0 đ SMS…" at bounding box center [368, 71] width 673 height 29
click at [667, 149] on span "Nhãn" at bounding box center [670, 152] width 14 height 7
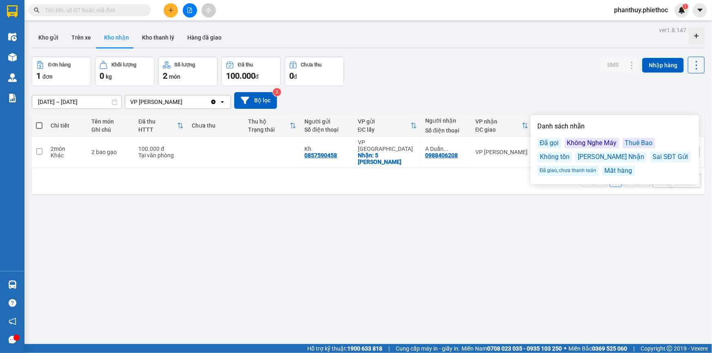
click at [544, 144] on div "Đã gọi" at bounding box center [549, 143] width 24 height 11
click at [414, 80] on div "Đơn hàng 1 đơn Khối lượng 0 kg Số lượng 2 món Đã thu 100.000 đ Chưa thu 0 đ SMS…" at bounding box center [368, 71] width 673 height 29
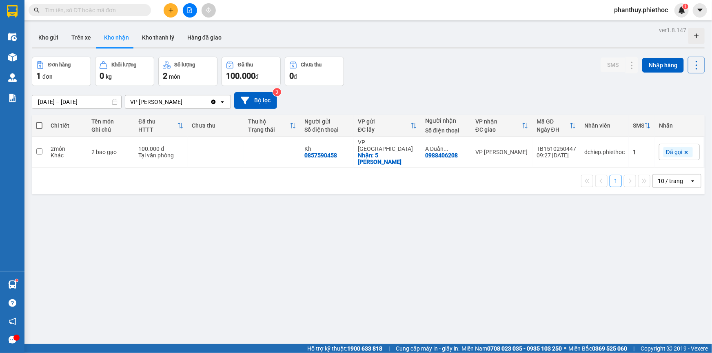
click at [534, 91] on div "[DATE] – [DATE] Press the down arrow key to interact with the calendar and sele…" at bounding box center [368, 100] width 673 height 29
drag, startPoint x: 49, startPoint y: 37, endPoint x: 63, endPoint y: 41, distance: 15.2
click at [48, 38] on button "Kho gửi" at bounding box center [48, 38] width 33 height 20
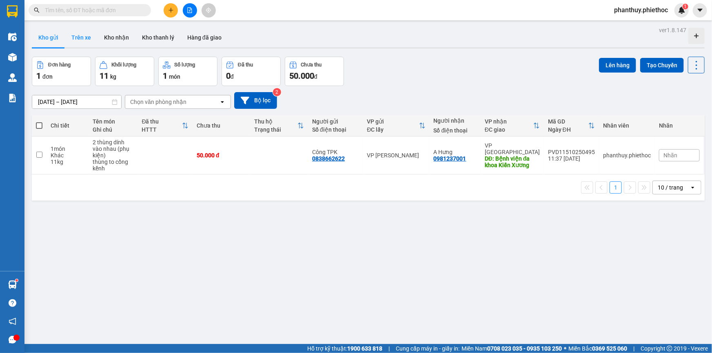
click at [73, 41] on button "Trên xe" at bounding box center [81, 38] width 33 height 20
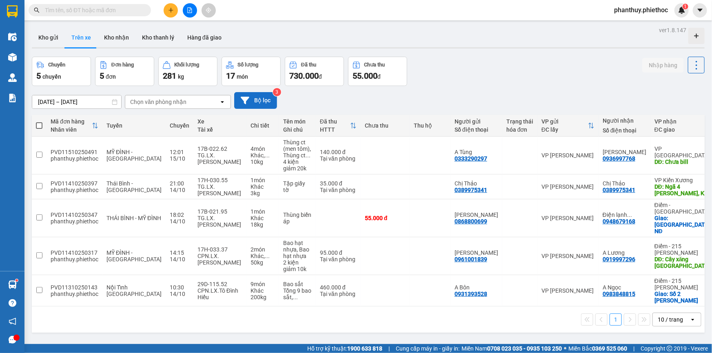
click at [260, 99] on button "Bộ lọc" at bounding box center [255, 100] width 43 height 17
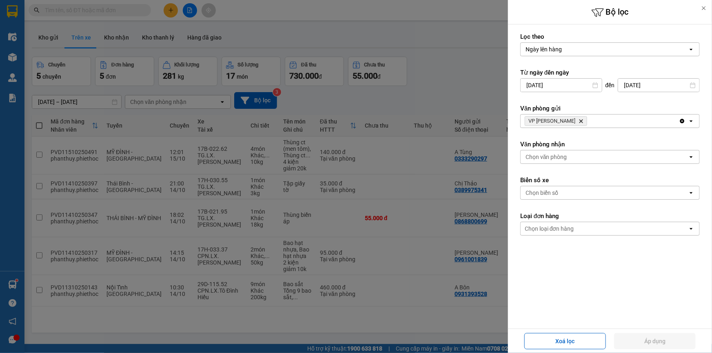
click at [581, 121] on icon "Delete" at bounding box center [580, 121] width 5 height 5
click at [557, 155] on div "Chọn văn phòng" at bounding box center [546, 157] width 42 height 8
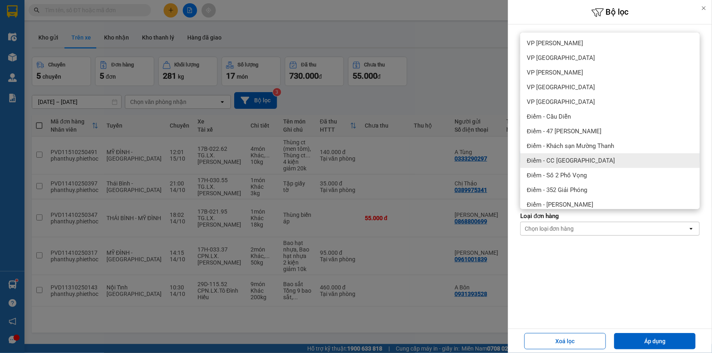
scroll to position [111, 0]
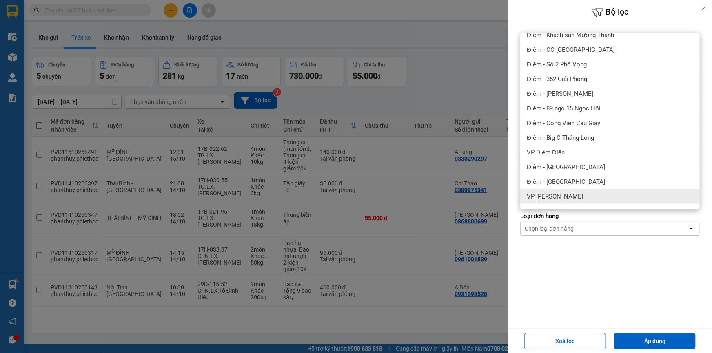
click at [572, 197] on span "VP [PERSON_NAME]" at bounding box center [555, 197] width 56 height 8
click at [652, 339] on button "Áp dụng" at bounding box center [655, 341] width 82 height 16
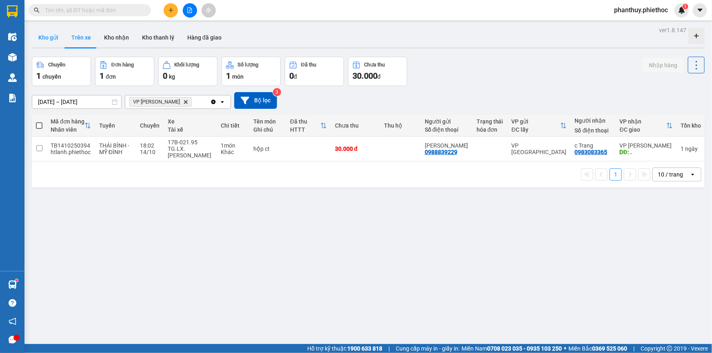
click at [43, 30] on button "Kho gửi" at bounding box center [48, 38] width 33 height 20
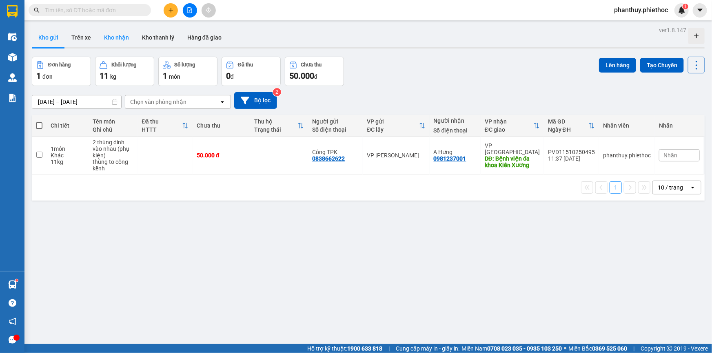
click at [111, 38] on button "Kho nhận" at bounding box center [116, 38] width 38 height 20
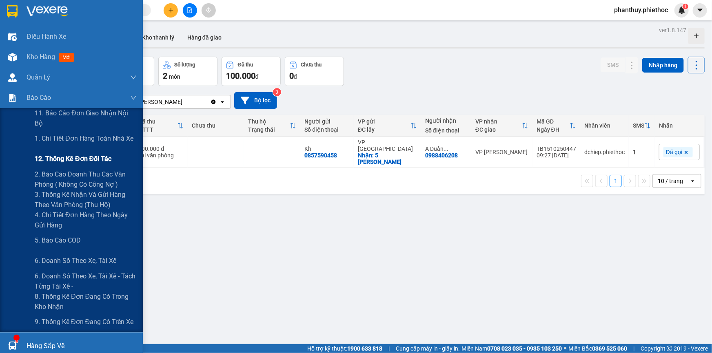
click at [85, 159] on span "12. Thống kê đơn đối tác" at bounding box center [73, 159] width 77 height 10
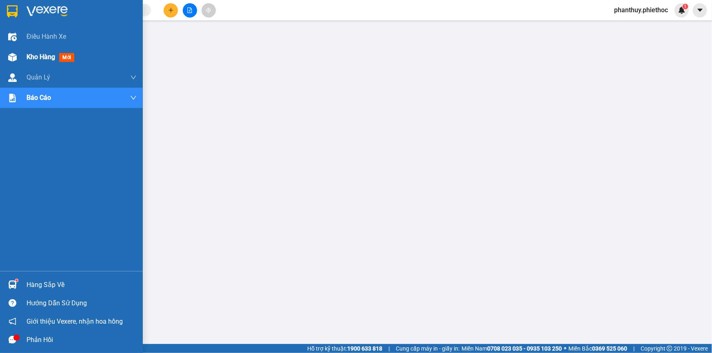
click at [41, 52] on div "Kho hàng mới" at bounding box center [52, 57] width 51 height 10
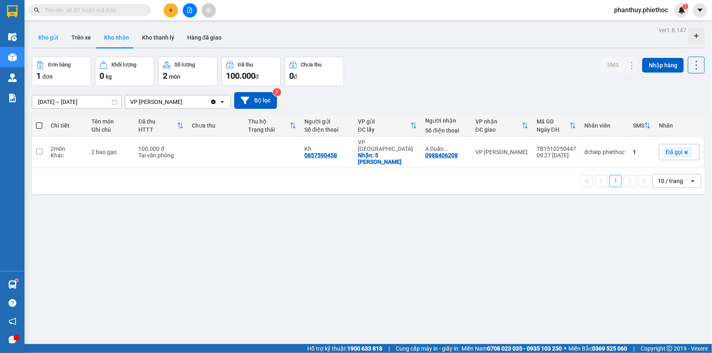
click at [44, 36] on button "Kho gửi" at bounding box center [48, 38] width 33 height 20
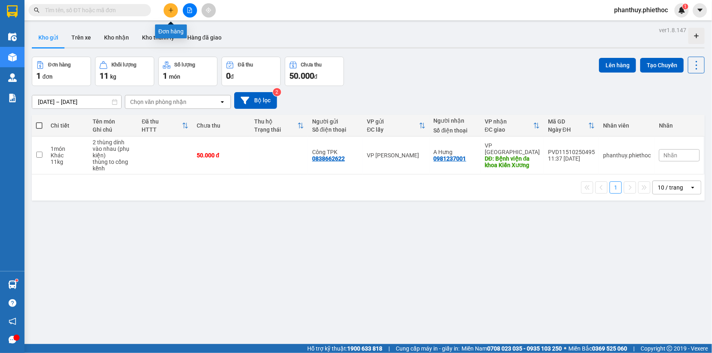
click at [175, 8] on button at bounding box center [171, 10] width 14 height 14
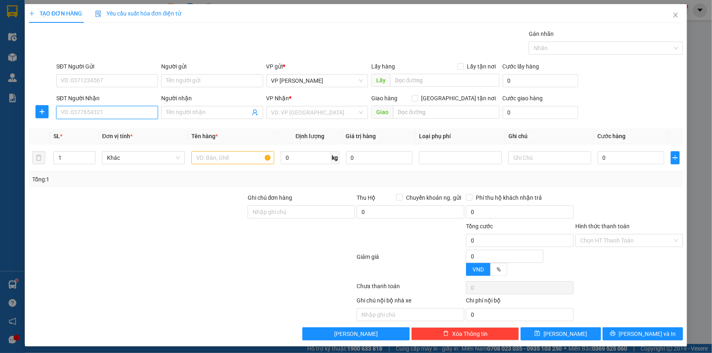
click at [92, 113] on input "SĐT Người Nhận" at bounding box center [107, 112] width 102 height 13
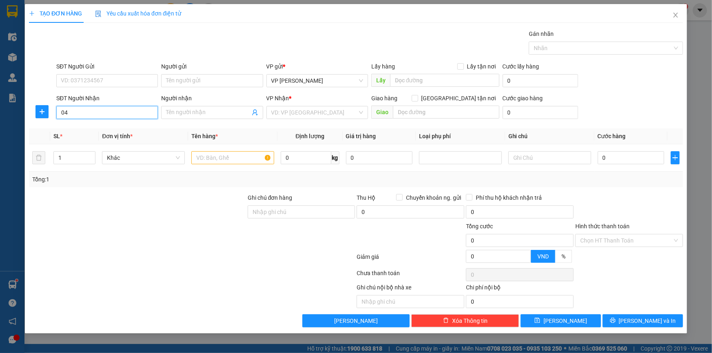
type input "0"
drag, startPoint x: 90, startPoint y: 114, endPoint x: 6, endPoint y: -22, distance: 160.1
type input "0942966283"
drag, startPoint x: 6, startPoint y: -22, endPoint x: 62, endPoint y: 15, distance: 67.4
click at [178, 113] on input "Người nhận" at bounding box center [208, 112] width 84 height 9
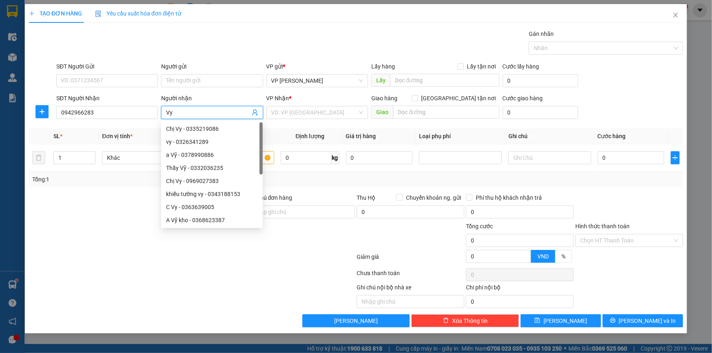
type input "Vy"
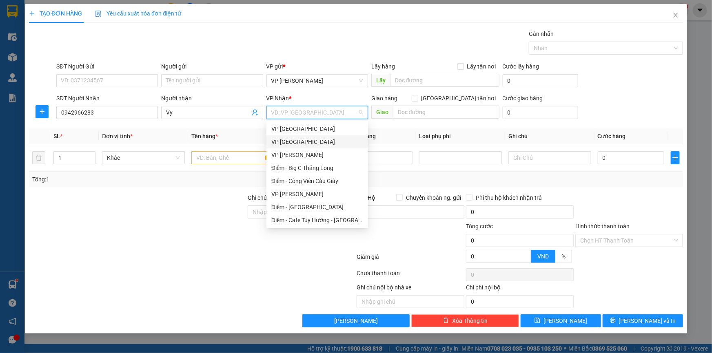
click at [301, 140] on div "VP [GEOGRAPHIC_DATA]" at bounding box center [317, 141] width 92 height 9
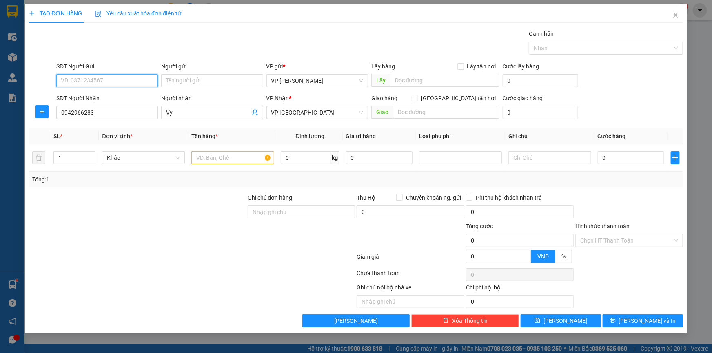
click at [87, 79] on input "SĐT Người Gửi" at bounding box center [107, 80] width 102 height 13
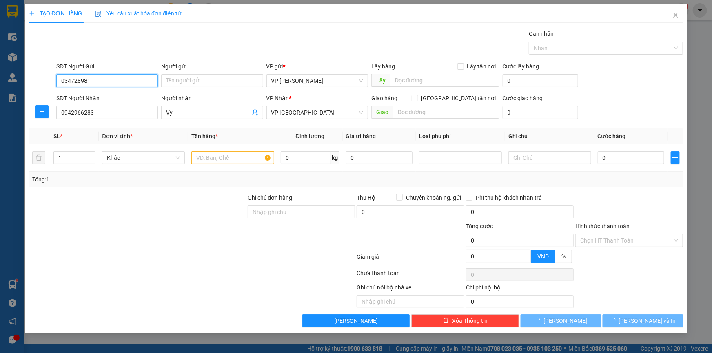
type input "0347289817"
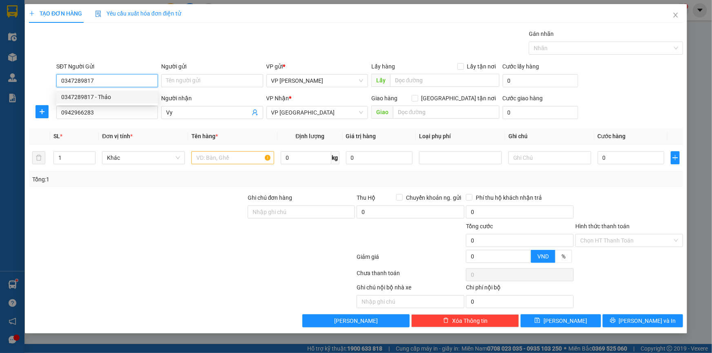
click at [107, 97] on div "0347289817 - Thảo" at bounding box center [107, 97] width 92 height 9
type input "Thảo"
type input "0347289817"
click at [211, 160] on input "text" at bounding box center [232, 157] width 83 height 13
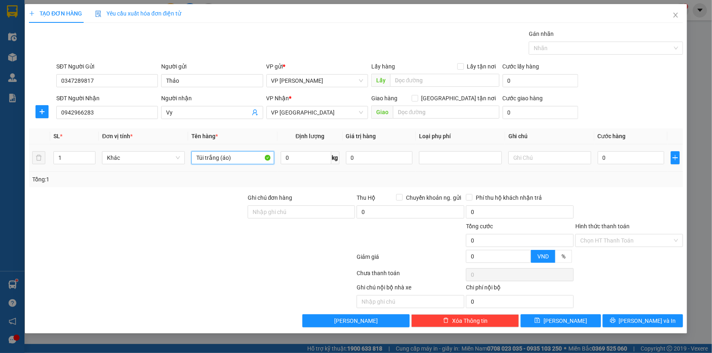
type input "Túi trắng (áo)"
type input "0"
click at [317, 156] on input "0" at bounding box center [306, 157] width 50 height 13
type input "0.5"
click at [176, 228] on div at bounding box center [137, 236] width 219 height 29
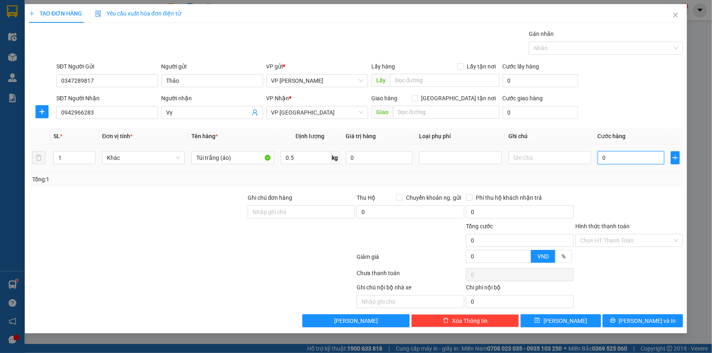
click at [624, 155] on input "0" at bounding box center [631, 157] width 66 height 13
type input "02"
type input "2"
type input "025"
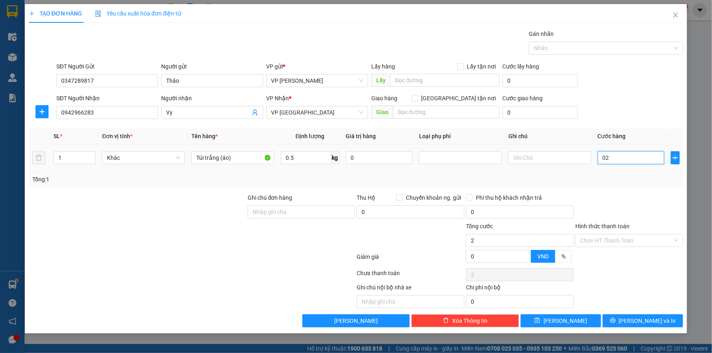
type input "25"
type input "25.000"
drag, startPoint x: 636, startPoint y: 146, endPoint x: 629, endPoint y: 70, distance: 75.8
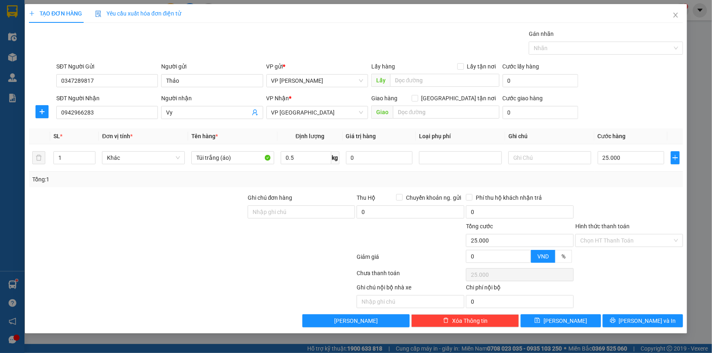
click at [629, 70] on div "SĐT Người Gửi 0347289817 Người gửi Thảo VP gửi * VP [PERSON_NAME] Lấy hàng Lấy …" at bounding box center [370, 76] width 630 height 29
click at [629, 48] on div at bounding box center [602, 48] width 142 height 10
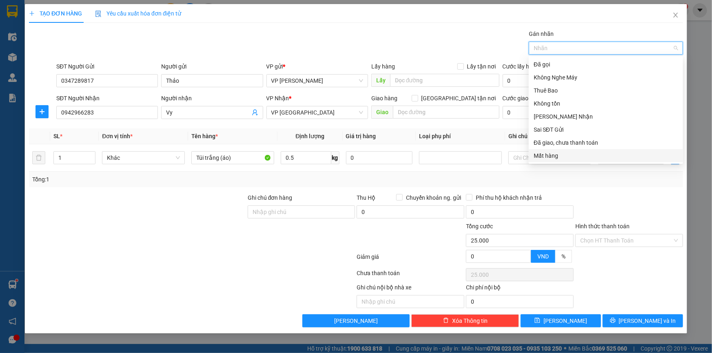
click at [626, 211] on div at bounding box center [628, 207] width 109 height 29
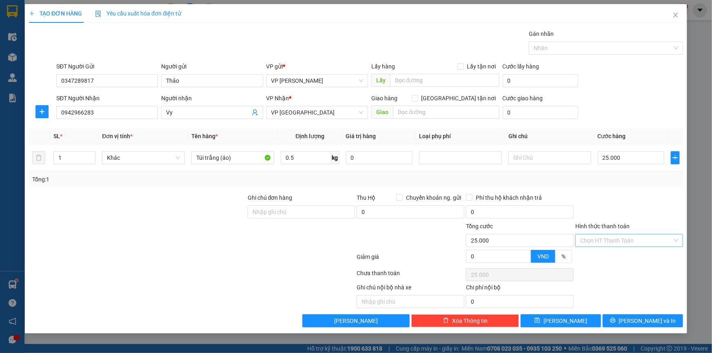
click at [617, 237] on input "Hình thức thanh toán" at bounding box center [626, 241] width 92 height 12
click at [599, 258] on div "Tại văn phòng" at bounding box center [629, 256] width 98 height 9
type input "0"
click at [634, 321] on button "[PERSON_NAME] và In" at bounding box center [643, 321] width 80 height 13
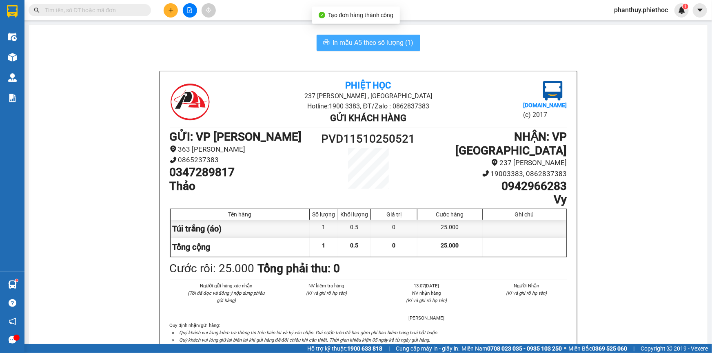
click at [362, 38] on span "In mẫu A5 theo số lượng (1)" at bounding box center [373, 43] width 81 height 10
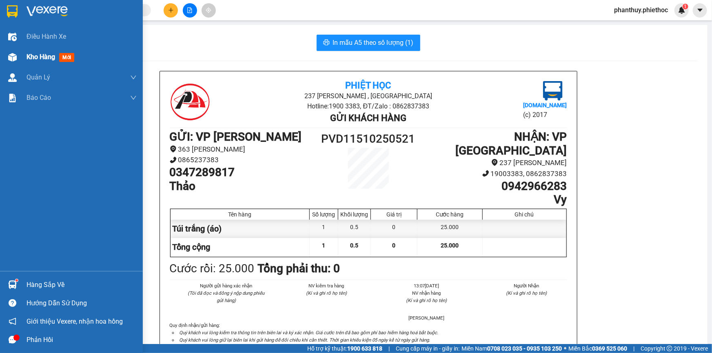
click at [28, 54] on span "Kho hàng" at bounding box center [41, 57] width 29 height 8
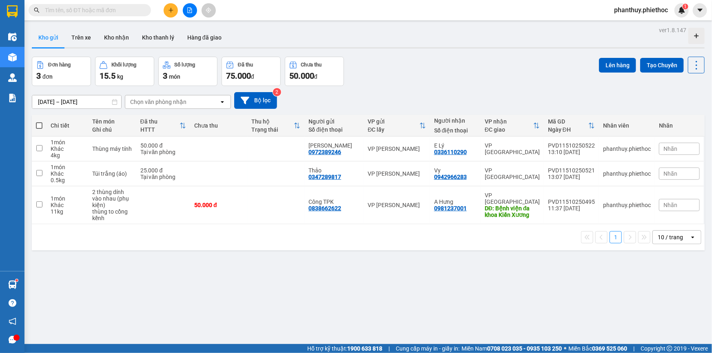
click at [38, 123] on span at bounding box center [39, 125] width 7 height 7
click at [39, 122] on input "checkbox" at bounding box center [39, 122] width 0 height 0
checkbox input "true"
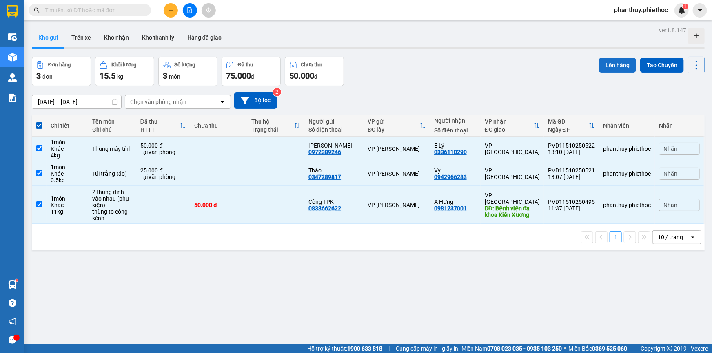
click at [617, 60] on button "Lên hàng" at bounding box center [617, 65] width 37 height 15
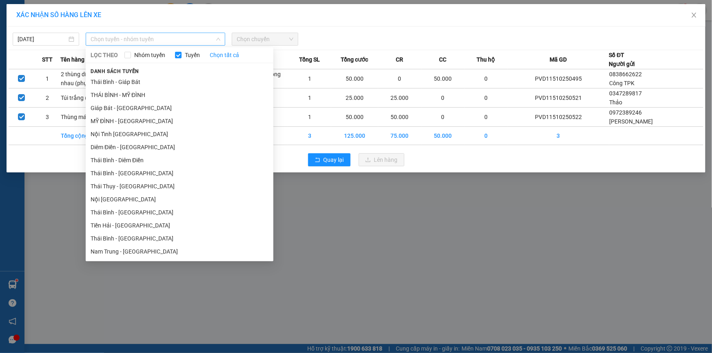
click at [111, 33] on span "Chọn tuyến - nhóm tuyến" at bounding box center [156, 39] width 130 height 12
click at [120, 118] on li "MỸ ĐÌNH - [GEOGRAPHIC_DATA]" at bounding box center [180, 121] width 188 height 13
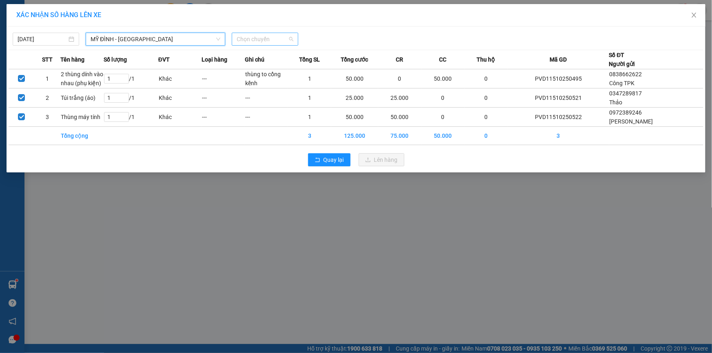
click at [259, 36] on span "Chọn chuyến" at bounding box center [265, 39] width 57 height 12
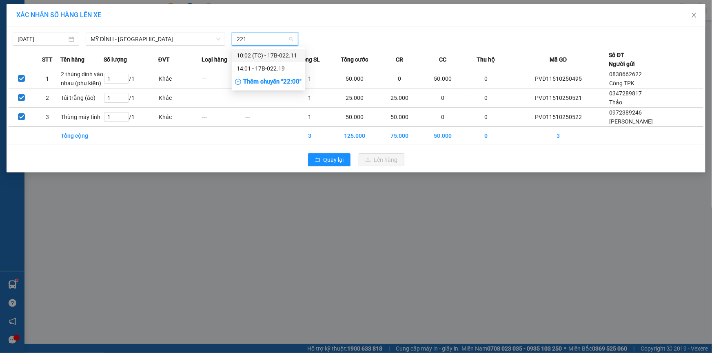
type input "2219"
click at [268, 56] on div "14:01 - 17B-022.19" at bounding box center [269, 55] width 64 height 9
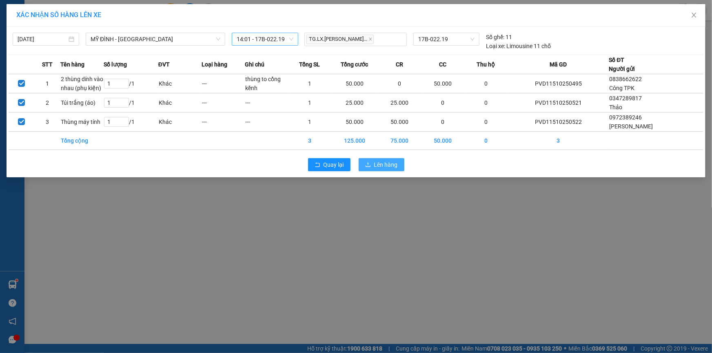
click at [388, 164] on span "Lên hàng" at bounding box center [386, 164] width 24 height 9
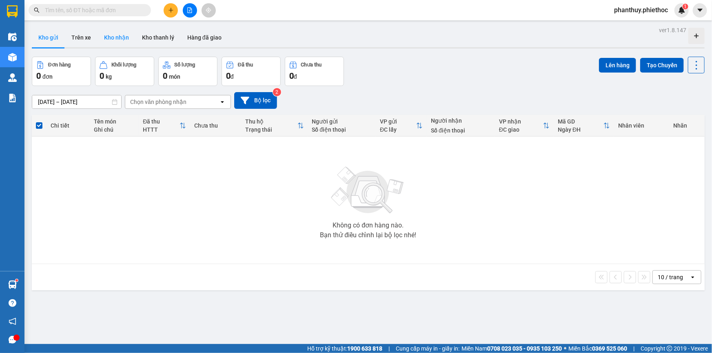
click at [107, 38] on button "Kho nhận" at bounding box center [116, 38] width 38 height 20
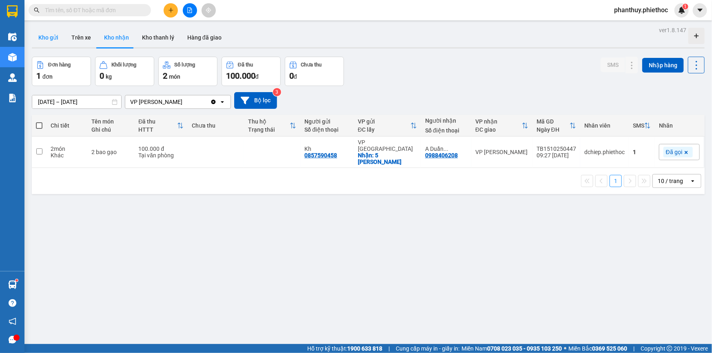
click at [47, 36] on button "Kho gửi" at bounding box center [48, 38] width 33 height 20
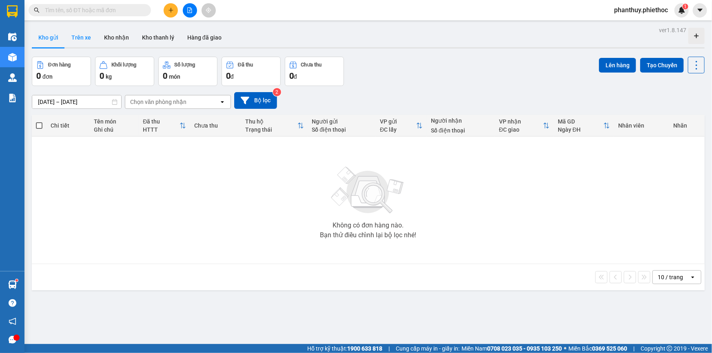
click at [78, 33] on button "Trên xe" at bounding box center [81, 38] width 33 height 20
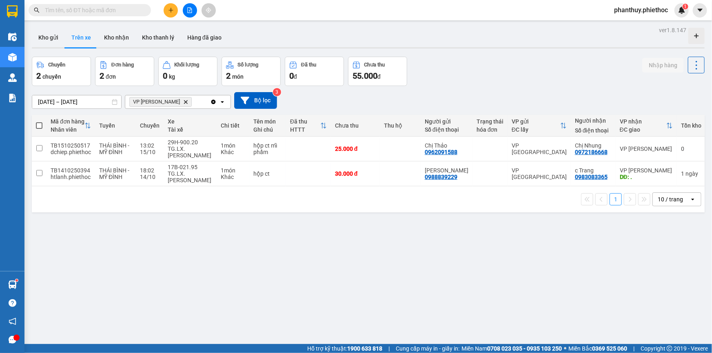
click at [184, 101] on icon "VP Phạm Văn Đồng, close by backspace" at bounding box center [186, 102] width 4 height 4
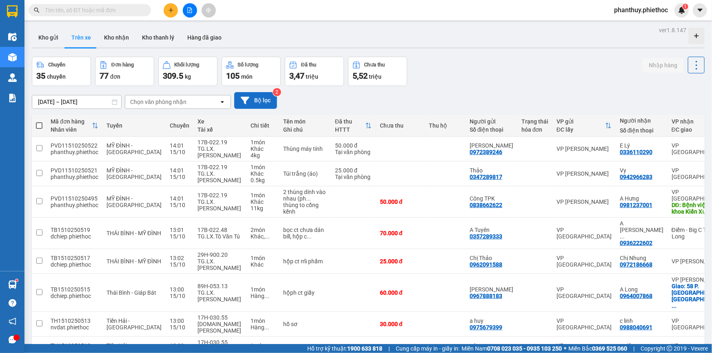
click at [255, 104] on button "Bộ lọc" at bounding box center [255, 100] width 43 height 17
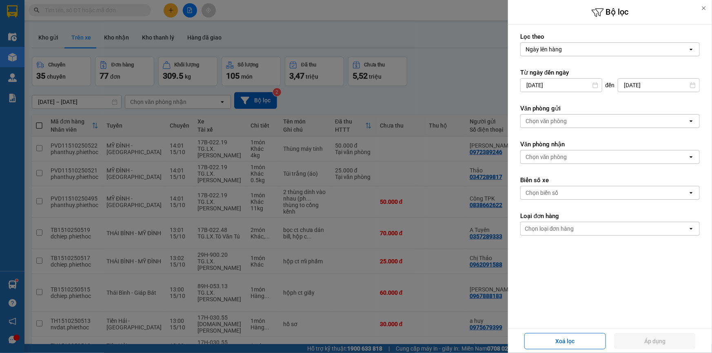
click at [557, 119] on div "Chọn văn phòng" at bounding box center [546, 121] width 42 height 8
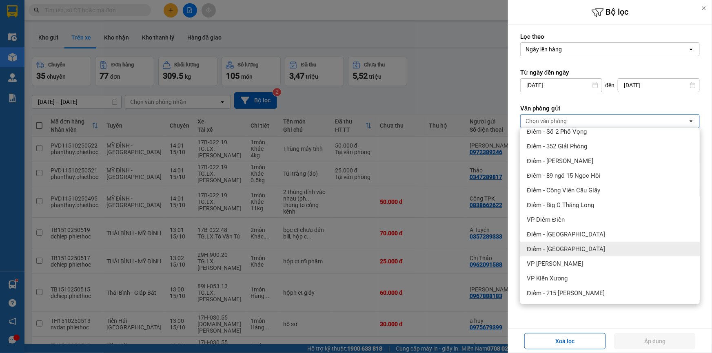
scroll to position [185, 0]
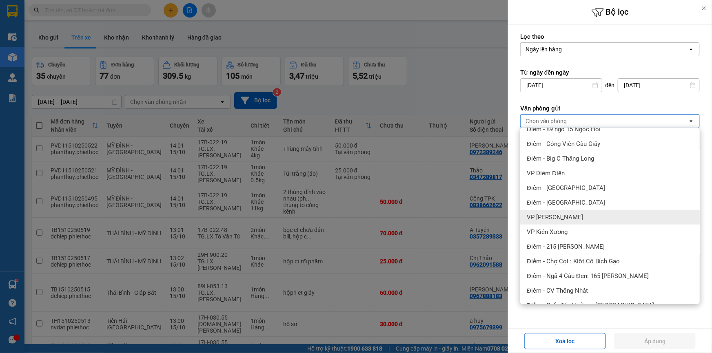
click at [572, 217] on span "VP [PERSON_NAME]" at bounding box center [555, 217] width 56 height 8
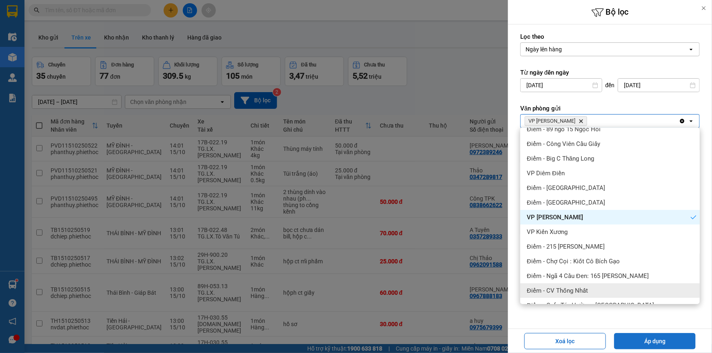
click at [665, 341] on button "Áp dụng" at bounding box center [655, 341] width 82 height 16
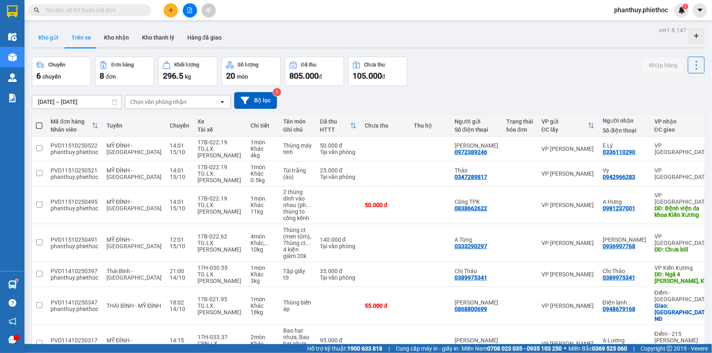
click at [41, 36] on button "Kho gửi" at bounding box center [48, 38] width 33 height 20
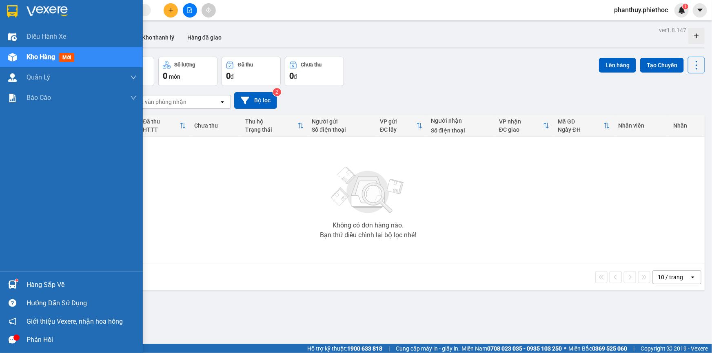
click at [43, 276] on div "Hàng sắp về" at bounding box center [71, 285] width 143 height 18
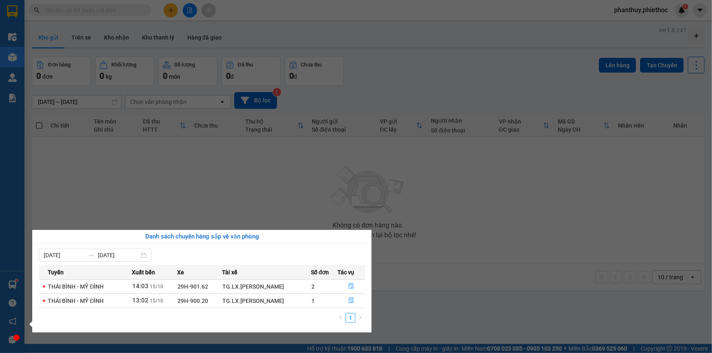
drag, startPoint x: 266, startPoint y: 184, endPoint x: 246, endPoint y: 177, distance: 20.8
click at [265, 185] on section "Kết quả tìm kiếm ( 0 ) Bộ lọc No Data phanthuy.phiethoc 1 Điều hành xe Kho hàng…" at bounding box center [356, 176] width 712 height 353
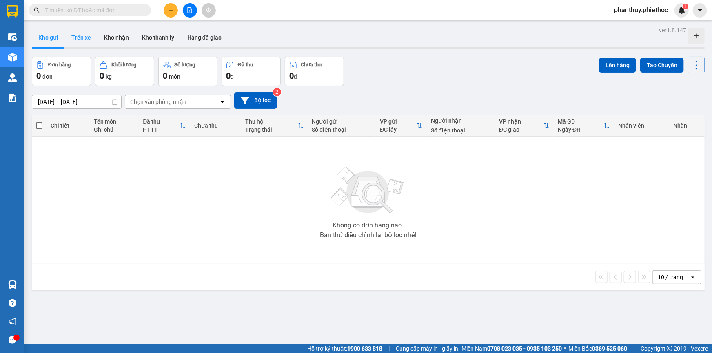
click at [86, 38] on button "Trên xe" at bounding box center [81, 38] width 33 height 20
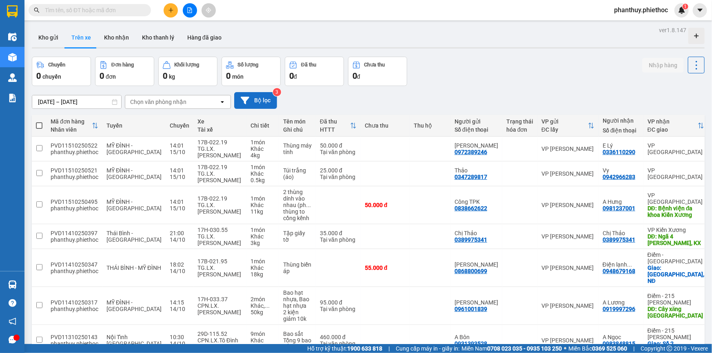
click at [264, 98] on button "Bộ lọc" at bounding box center [255, 100] width 43 height 17
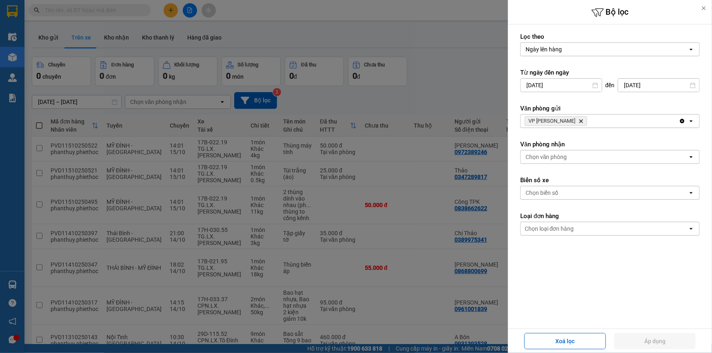
click at [546, 157] on div "Chọn văn phòng" at bounding box center [546, 157] width 42 height 8
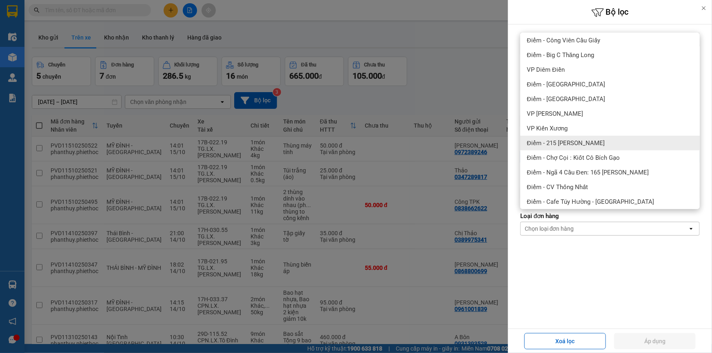
scroll to position [196, 0]
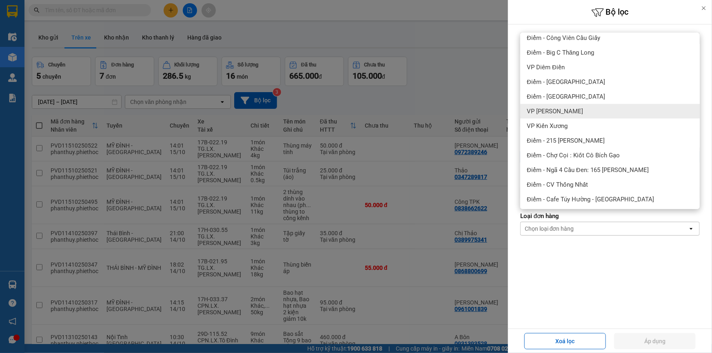
click at [583, 114] on div "VP [PERSON_NAME]" at bounding box center [609, 111] width 179 height 15
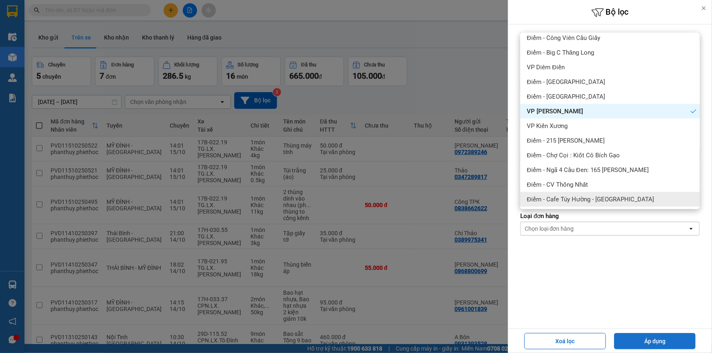
click at [661, 342] on button "Áp dụng" at bounding box center [655, 341] width 82 height 16
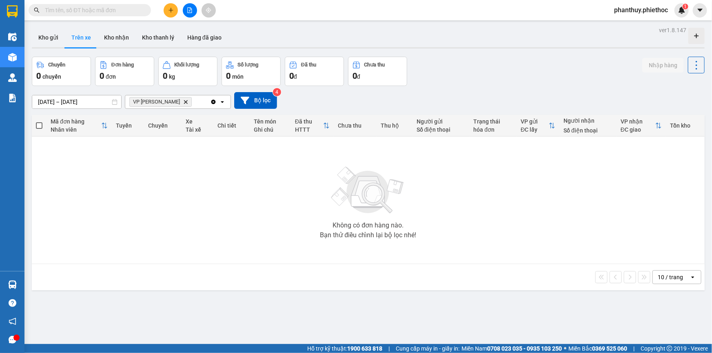
click at [184, 104] on icon "VP Phạm Văn Đồng, close by backspace" at bounding box center [186, 102] width 4 height 4
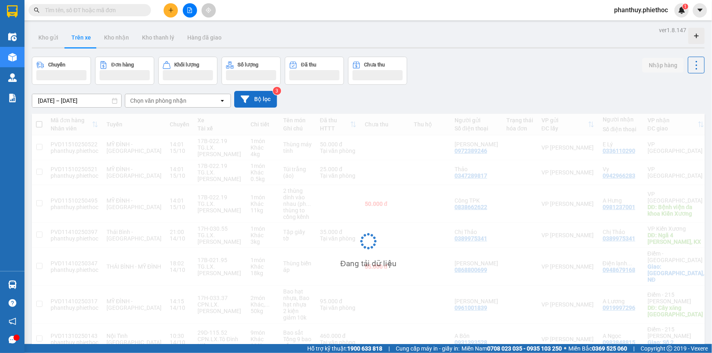
click at [261, 100] on button "Bộ lọc" at bounding box center [255, 99] width 43 height 17
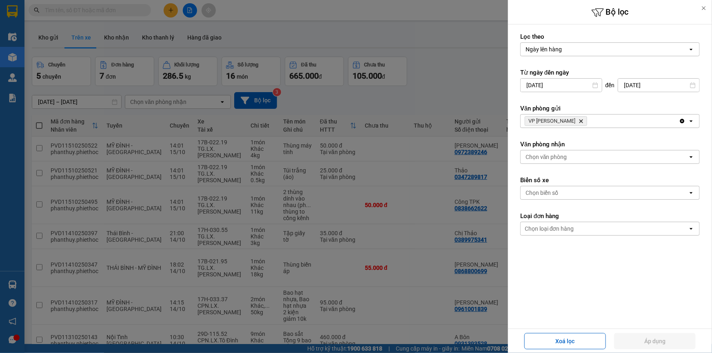
click at [579, 120] on icon "VP Phạm Văn Đồng, close by backspace" at bounding box center [581, 122] width 4 height 4
click at [556, 157] on div "Chọn văn phòng" at bounding box center [546, 157] width 42 height 8
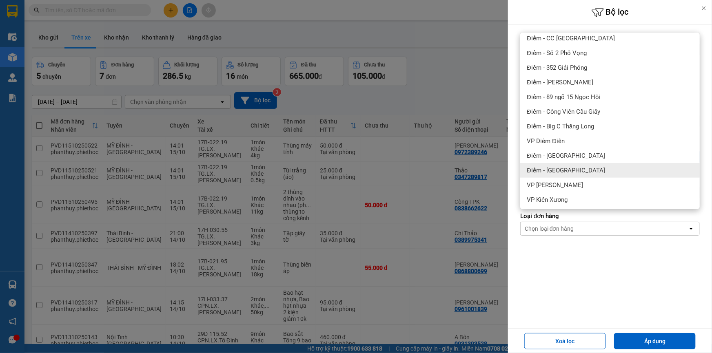
scroll to position [148, 0]
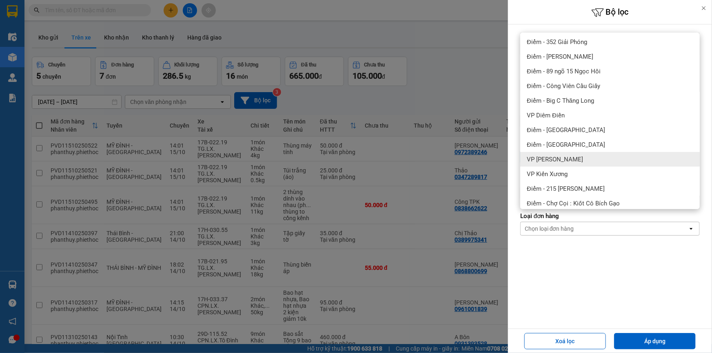
click at [581, 155] on div "VP [PERSON_NAME]" at bounding box center [609, 159] width 179 height 15
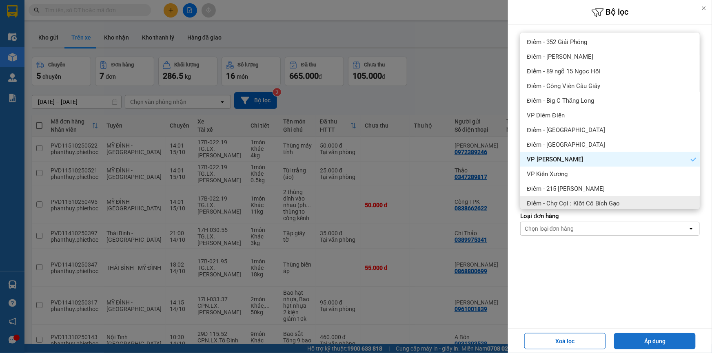
click at [662, 336] on button "Áp dụng" at bounding box center [655, 341] width 82 height 16
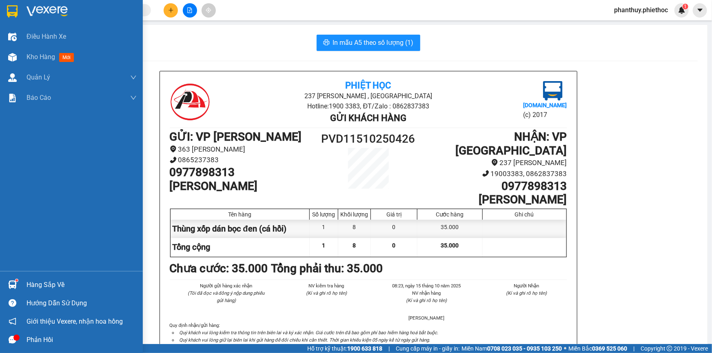
drag, startPoint x: 42, startPoint y: 56, endPoint x: 140, endPoint y: 23, distance: 102.9
click at [42, 57] on span "Kho hàng" at bounding box center [41, 57] width 29 height 8
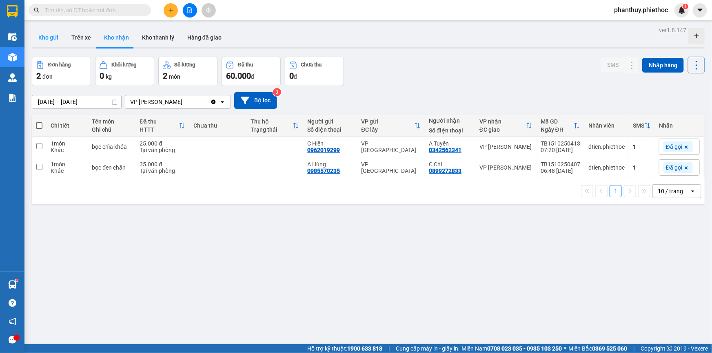
click at [49, 38] on button "Kho gửi" at bounding box center [48, 38] width 33 height 20
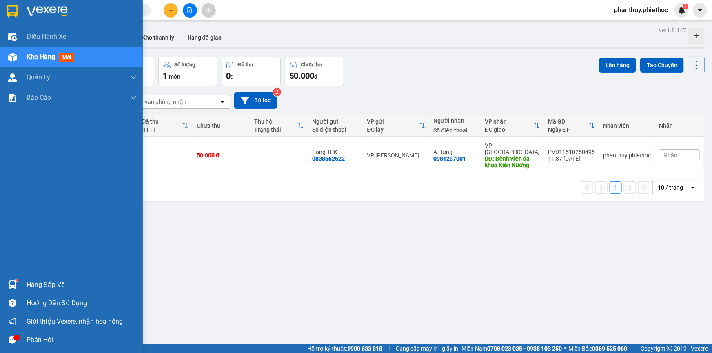
click at [41, 287] on div "Hàng sắp về" at bounding box center [82, 285] width 110 height 12
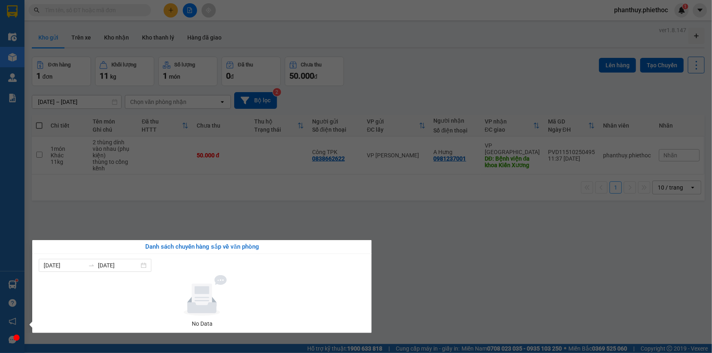
click at [163, 213] on section "Kết quả tìm kiếm ( 0 ) Bộ lọc No Data phanthuy.phiethoc 1 Điều hành xe Kho hàng…" at bounding box center [356, 176] width 712 height 353
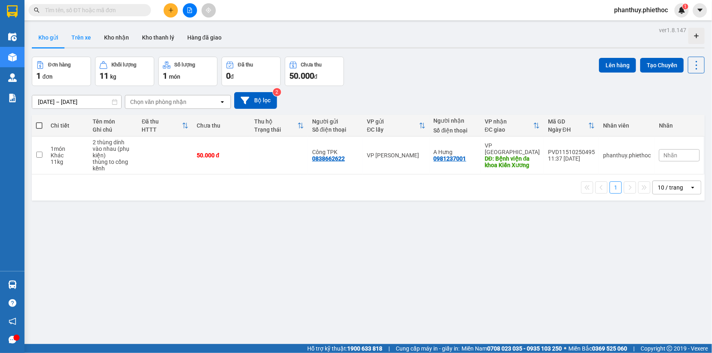
click at [78, 33] on button "Trên xe" at bounding box center [81, 38] width 33 height 20
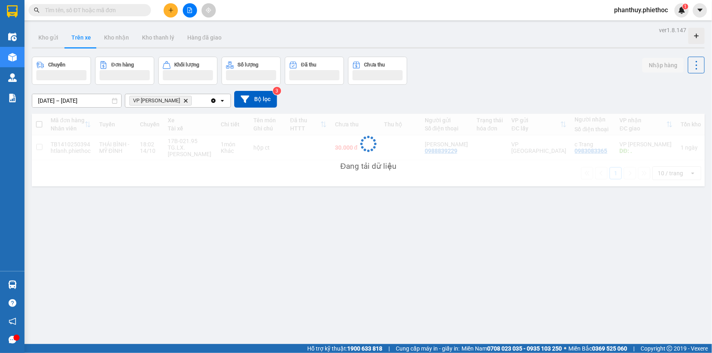
drag, startPoint x: 80, startPoint y: 33, endPoint x: 304, endPoint y: 235, distance: 302.4
click at [304, 235] on div "ver 1.8.147 Kho gửi Trên xe Kho nhận Kho thanh lý Hàng đã giao Chuyến Đơn hàng …" at bounding box center [368, 200] width 679 height 353
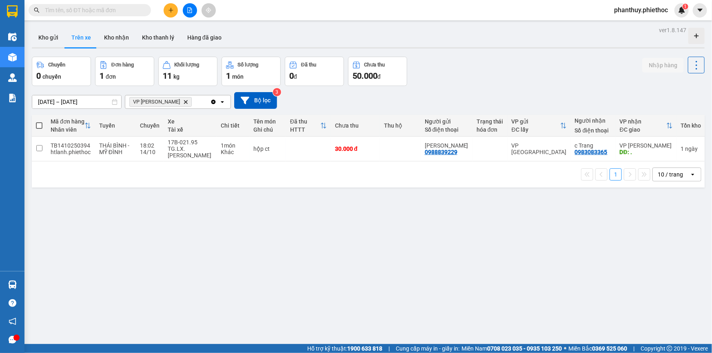
drag, startPoint x: 190, startPoint y: 180, endPoint x: 192, endPoint y: 176, distance: 4.4
drag, startPoint x: 194, startPoint y: 174, endPoint x: 162, endPoint y: 105, distance: 75.6
drag, startPoint x: 162, startPoint y: 105, endPoint x: 135, endPoint y: 74, distance: 41.1
drag, startPoint x: 253, startPoint y: 117, endPoint x: 248, endPoint y: 93, distance: 24.5
drag, startPoint x: 248, startPoint y: 93, endPoint x: 267, endPoint y: 89, distance: 19.6
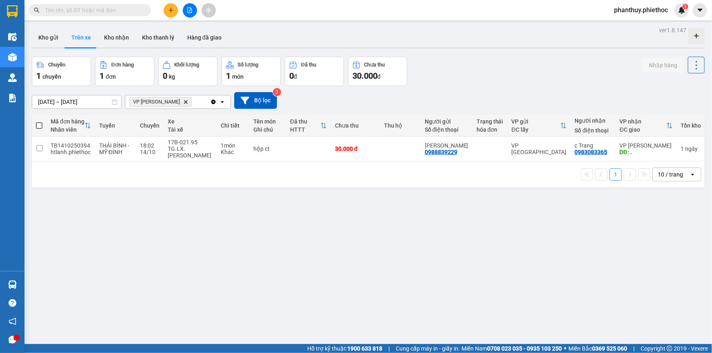
drag, startPoint x: 267, startPoint y: 89, endPoint x: 204, endPoint y: 234, distance: 157.9
drag, startPoint x: 204, startPoint y: 231, endPoint x: 100, endPoint y: 52, distance: 206.7
click at [183, 100] on icon "Delete" at bounding box center [185, 102] width 5 height 5
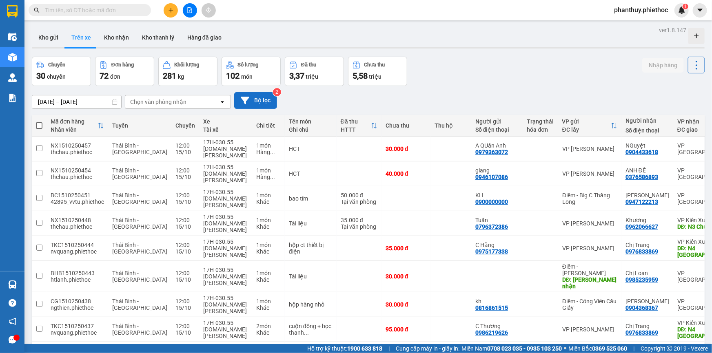
click at [259, 97] on button "Bộ lọc" at bounding box center [255, 100] width 43 height 17
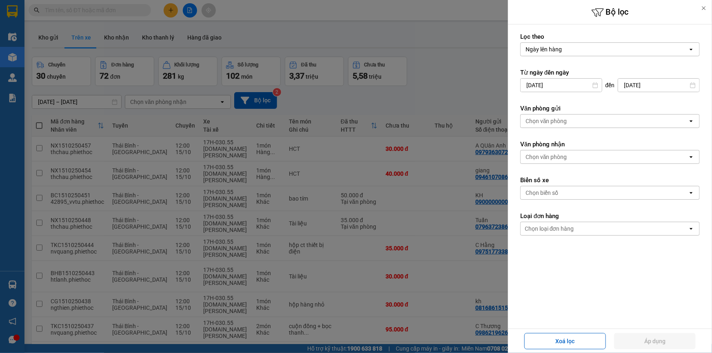
click at [565, 119] on div "Chọn văn phòng" at bounding box center [546, 121] width 42 height 8
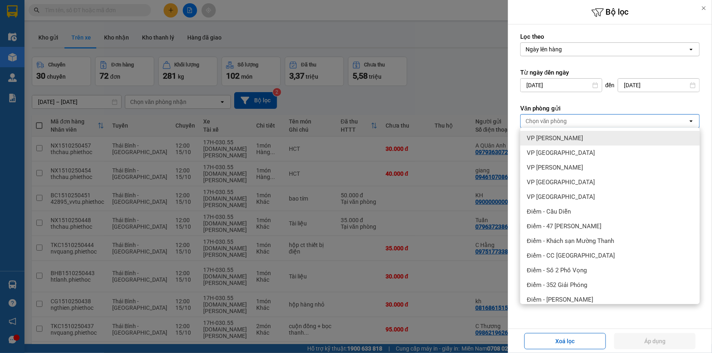
click at [593, 101] on form "Lọc theo Ngày lên hàng open Từ ngày đến ngày 14/10/2025 Press the down arrow ke…" at bounding box center [609, 171] width 179 height 277
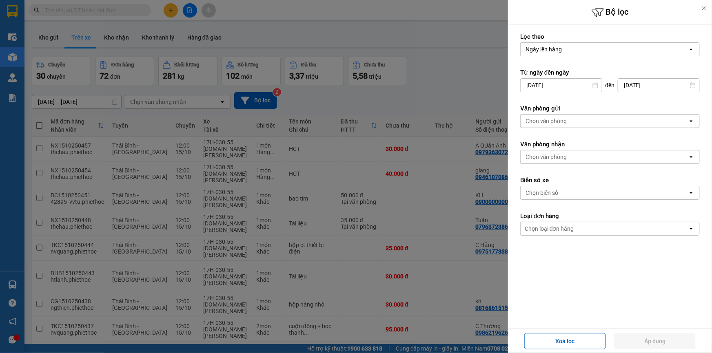
click at [567, 154] on div "Chọn văn phòng" at bounding box center [546, 157] width 42 height 8
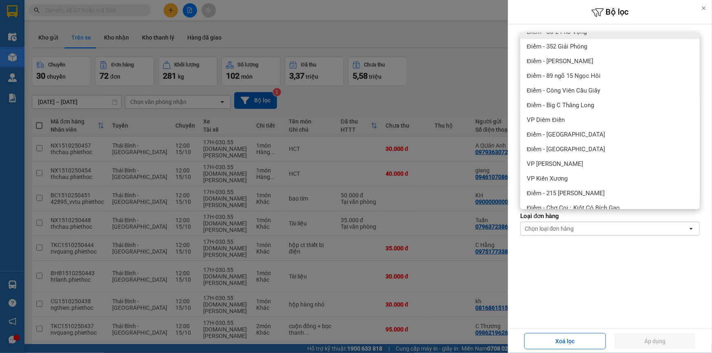
scroll to position [148, 0]
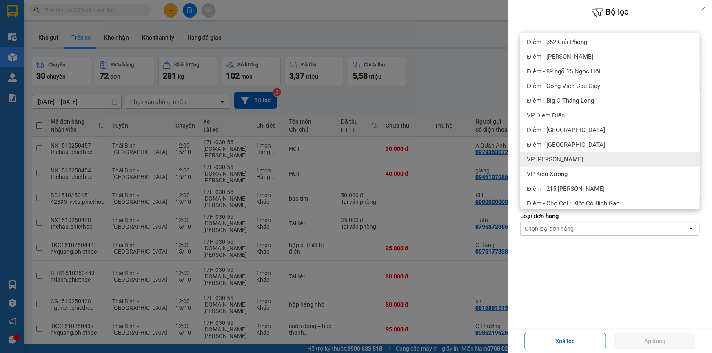
click at [572, 155] on span "VP [PERSON_NAME]" at bounding box center [555, 159] width 56 height 8
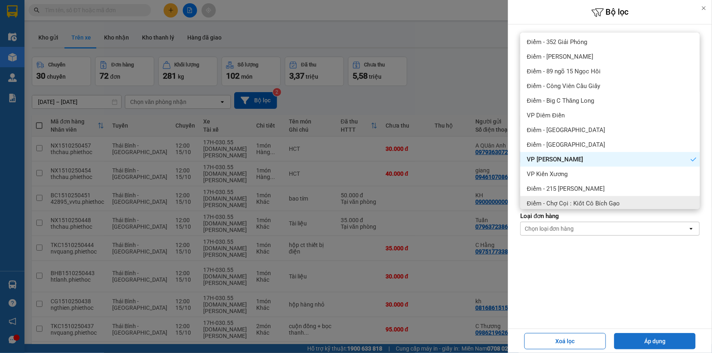
drag, startPoint x: 646, startPoint y: 343, endPoint x: 608, endPoint y: 321, distance: 43.5
click at [645, 343] on button "Áp dụng" at bounding box center [655, 341] width 82 height 16
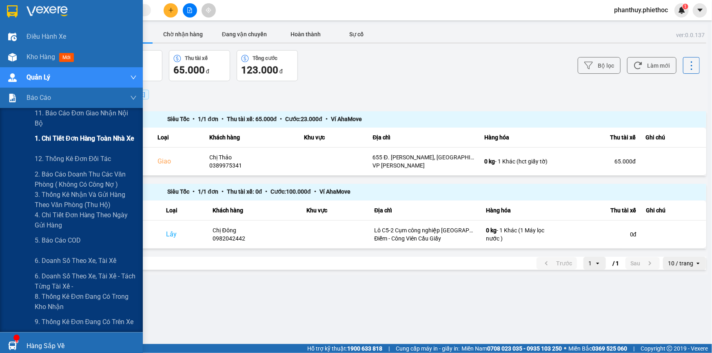
click at [80, 142] on span "1. Chi tiết đơn hàng toàn nhà xe" at bounding box center [85, 138] width 100 height 10
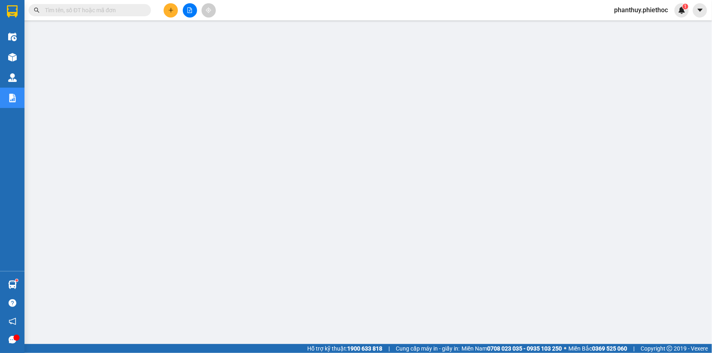
click at [164, 7] on button at bounding box center [171, 10] width 14 height 14
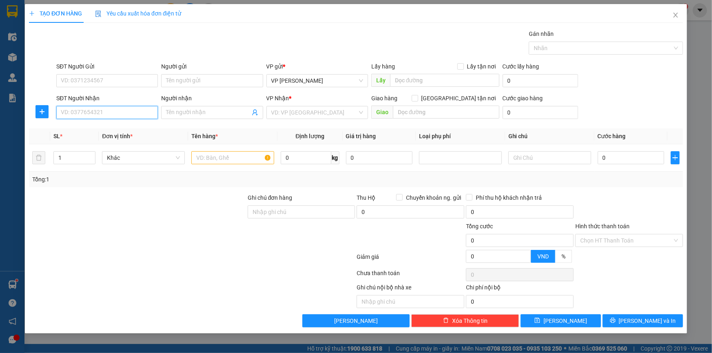
click at [99, 115] on input "SĐT Người Nhận" at bounding box center [107, 112] width 102 height 13
type input "0336110290"
click at [97, 127] on div "0336110290 - E Lý" at bounding box center [107, 128] width 92 height 9
type input "E Lý"
type input "0336110290"
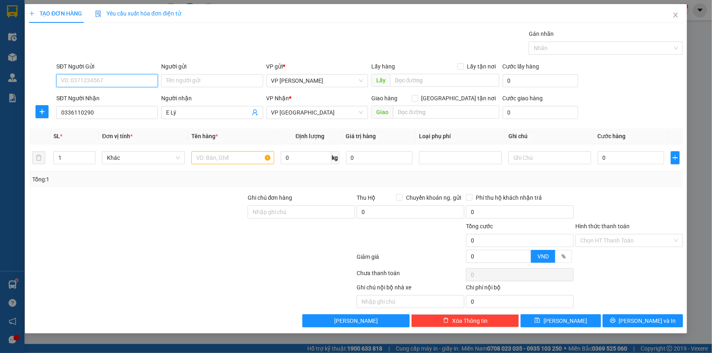
click at [127, 86] on input "SĐT Người Gửi" at bounding box center [107, 80] width 102 height 13
click at [126, 97] on div "0972389246 - Anh Xuyên" at bounding box center [107, 97] width 92 height 9
type input "0972389246"
type input "[PERSON_NAME]"
click at [211, 152] on input "text" at bounding box center [232, 157] width 83 height 13
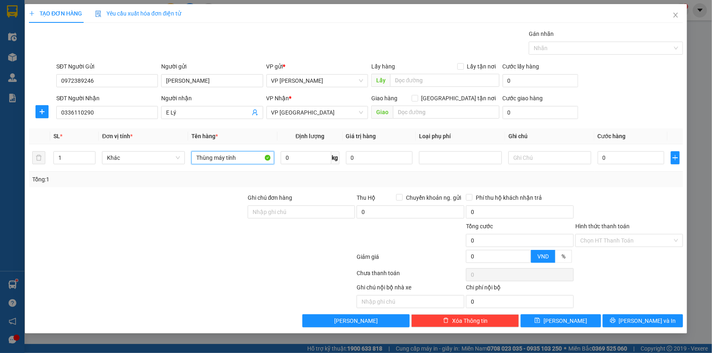
type input "Thùng máy tính"
type input "4"
click at [456, 186] on div "Hàng dễ vỡ" at bounding box center [460, 186] width 73 height 9
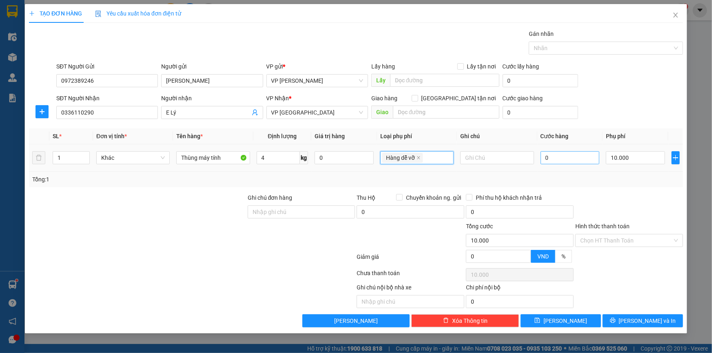
type input "10.000"
click at [568, 157] on input "0" at bounding box center [570, 157] width 59 height 13
type input "04"
type input "10.004"
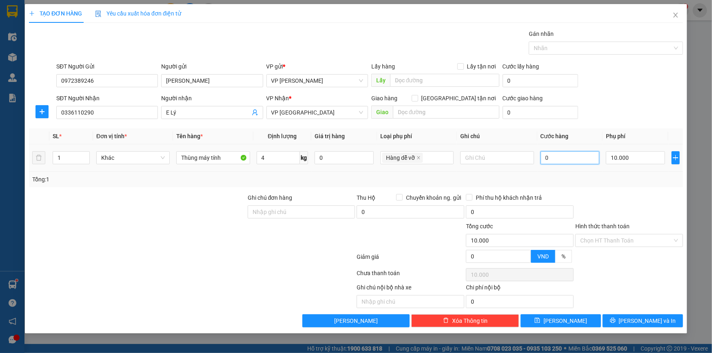
type input "10.004"
type input "040"
type input "10.040"
type input "40.000"
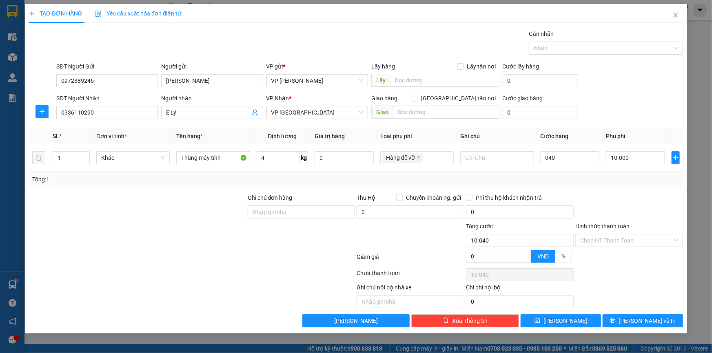
type input "50.000"
click at [592, 98] on div "SĐT Người Nhận 0336110290 Người nhận E Lý VP Nhận * VP Thái Bình Giao hàng Giao…" at bounding box center [370, 108] width 630 height 29
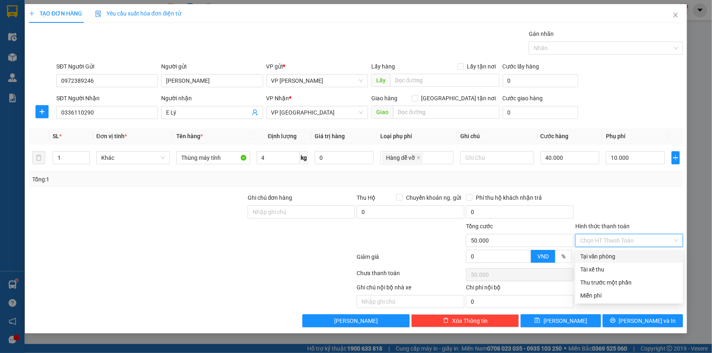
click at [598, 238] on input "Hình thức thanh toán" at bounding box center [626, 241] width 92 height 12
click at [603, 256] on div "Tại văn phòng" at bounding box center [629, 256] width 98 height 9
type input "0"
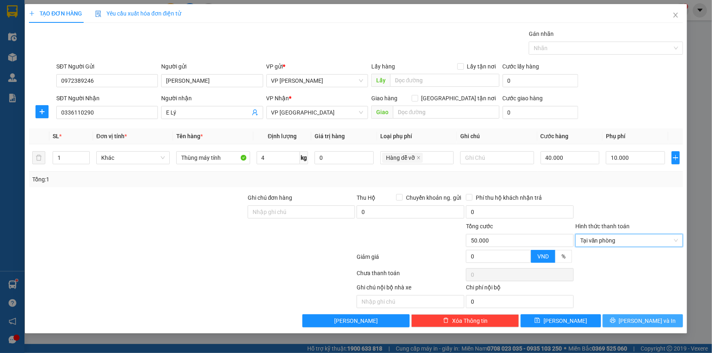
click at [647, 323] on span "[PERSON_NAME] và In" at bounding box center [647, 321] width 57 height 9
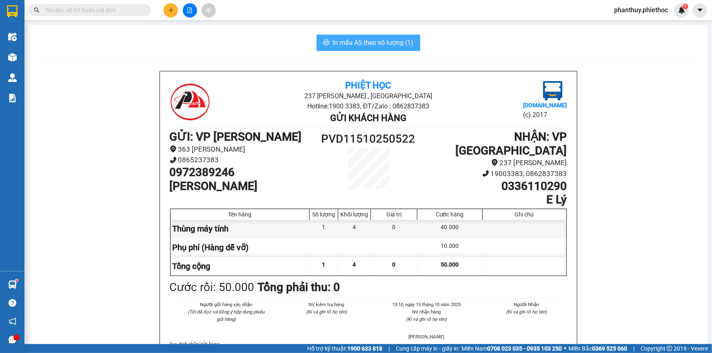
click at [365, 45] on span "In mẫu A5 theo số lượng (1)" at bounding box center [373, 43] width 81 height 10
